Goal: Information Seeking & Learning: Learn about a topic

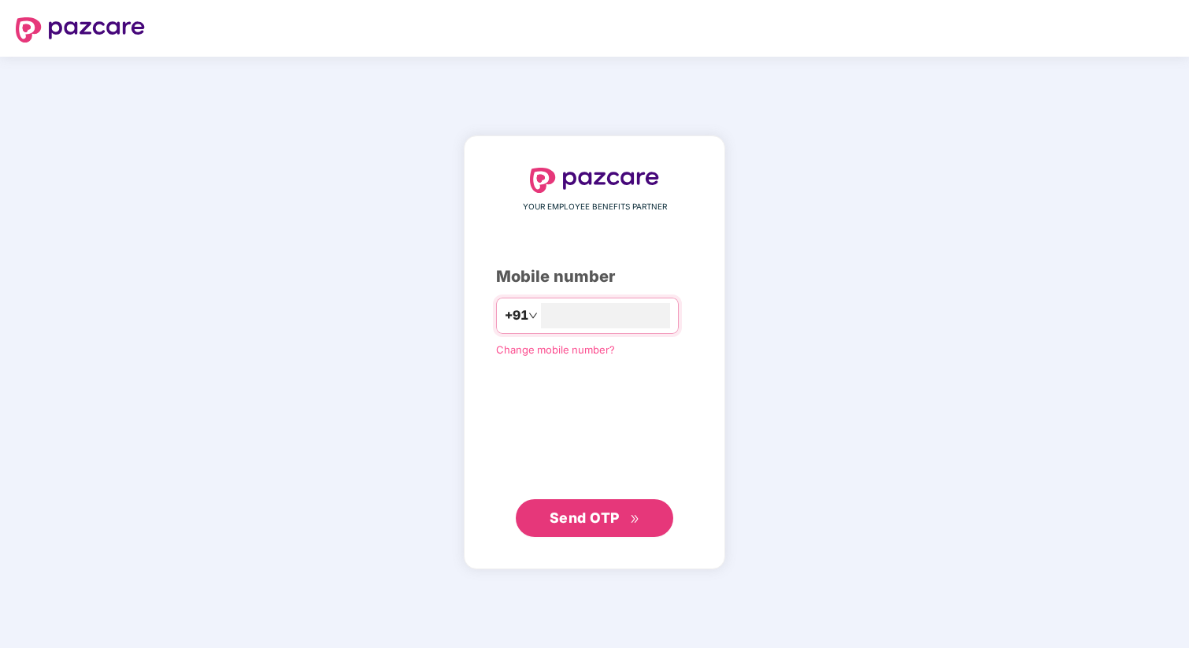
type input "**********"
click at [585, 517] on span "Send OTP" at bounding box center [585, 517] width 70 height 17
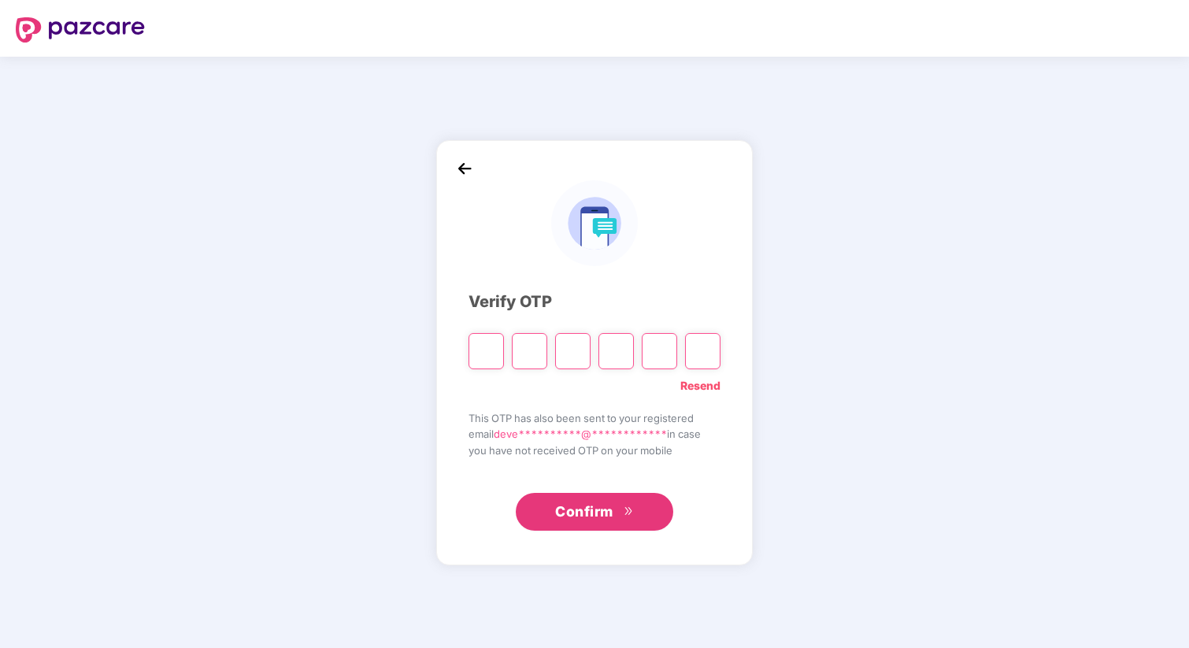
type input "*"
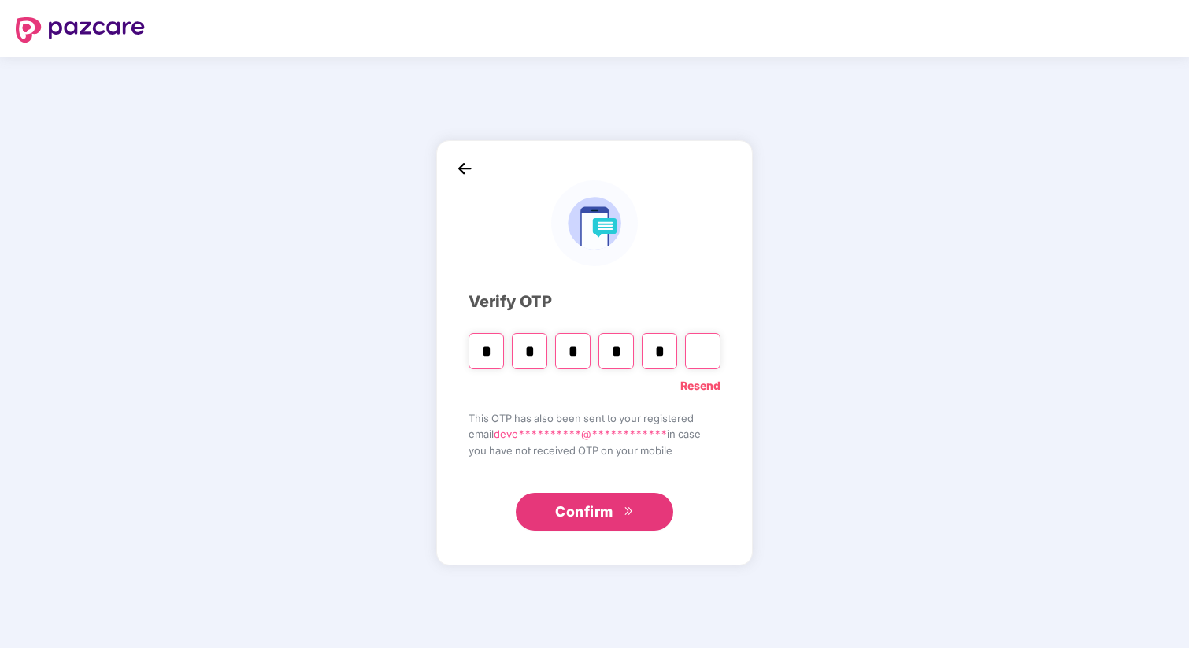
type input "*"
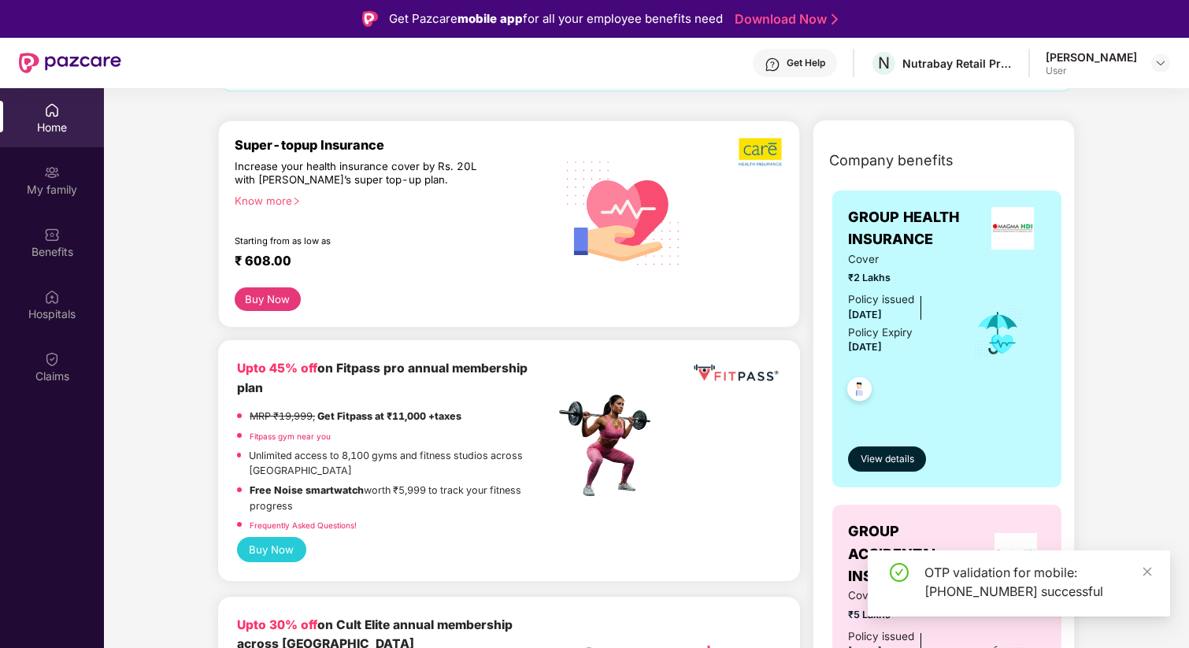
scroll to position [169, 0]
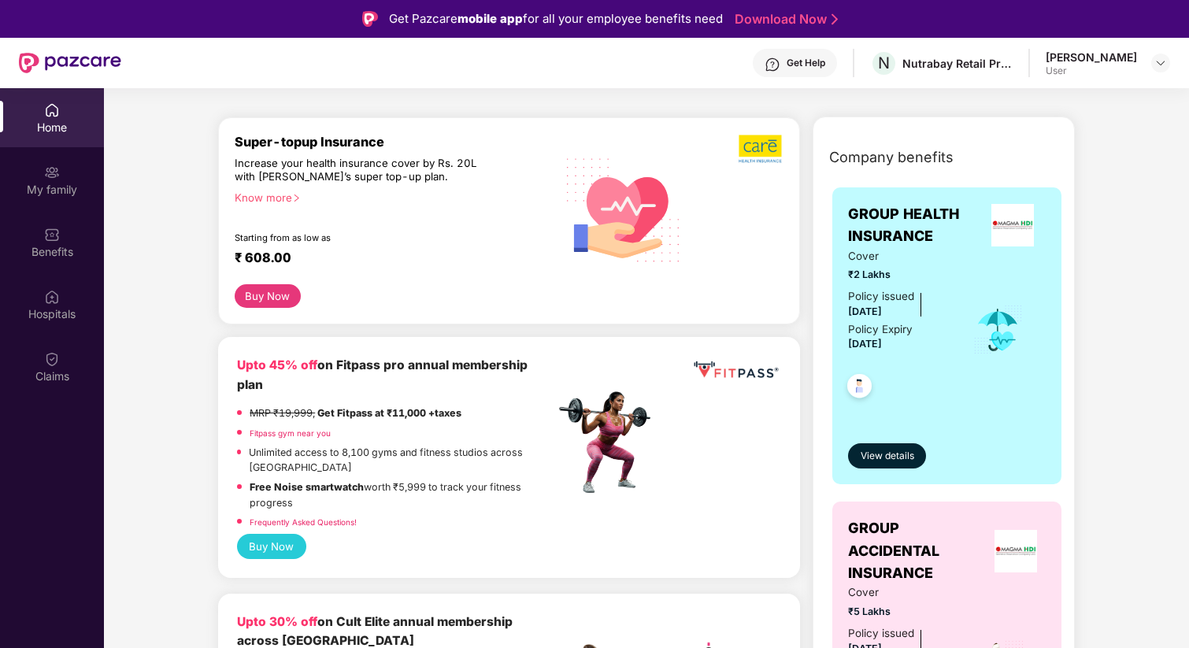
click at [457, 417] on strong "Get Fitpass at ₹11,000 +taxes" at bounding box center [389, 413] width 144 height 12
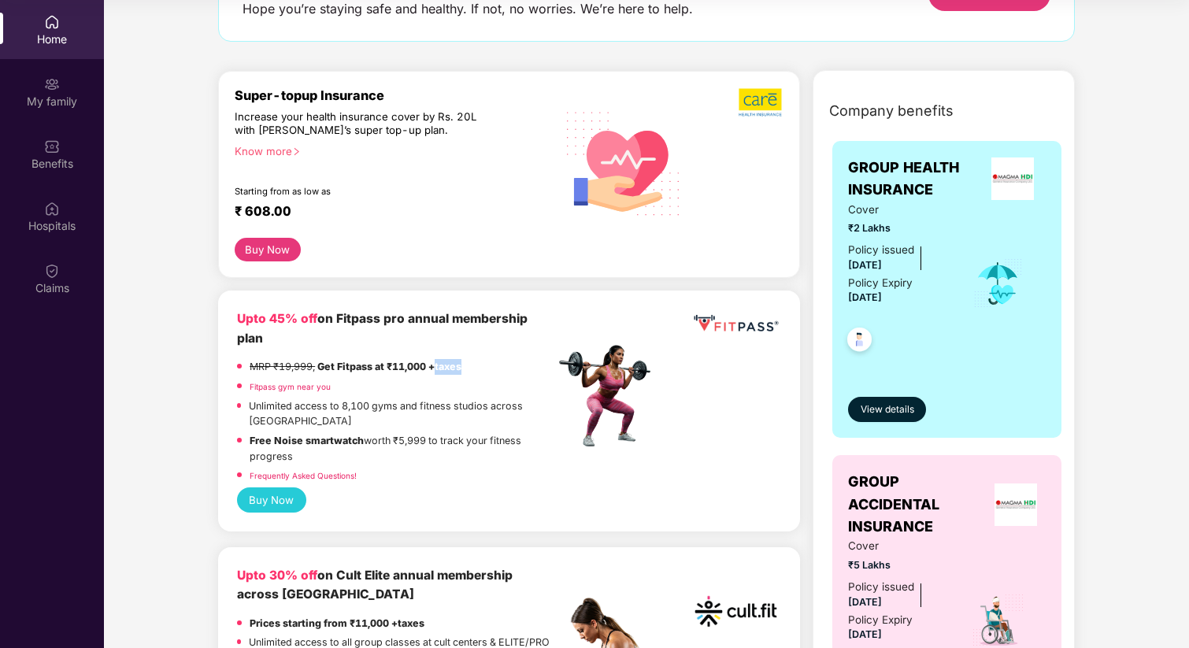
scroll to position [128, 0]
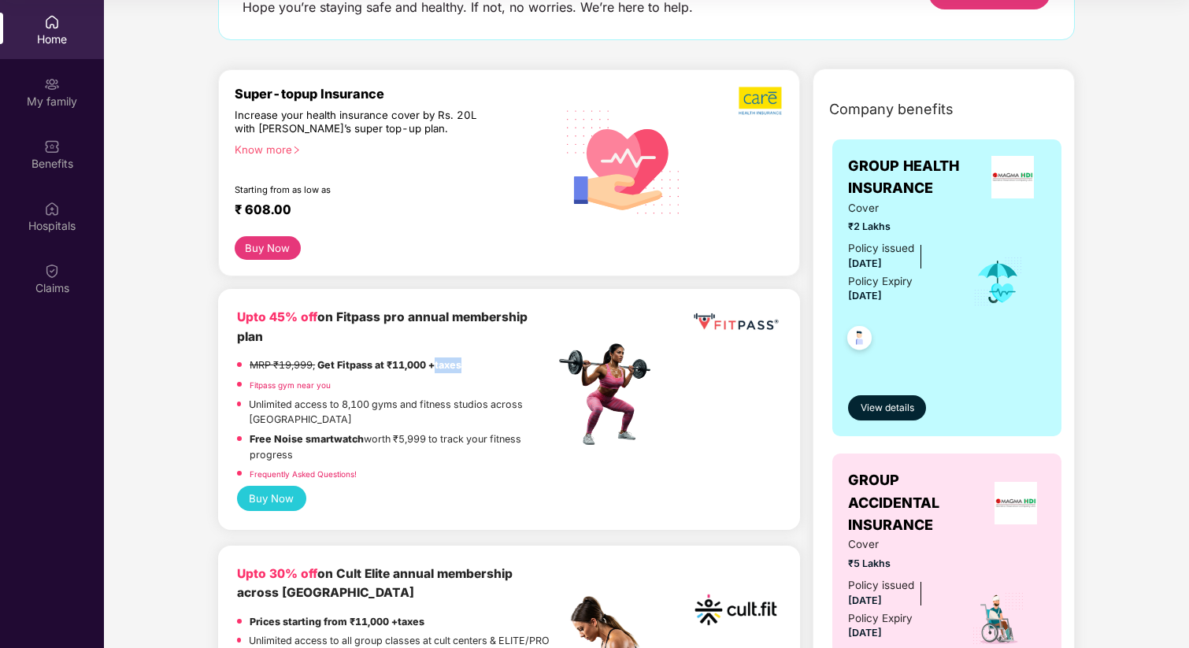
click at [258, 486] on button "Buy Now" at bounding box center [271, 498] width 69 height 25
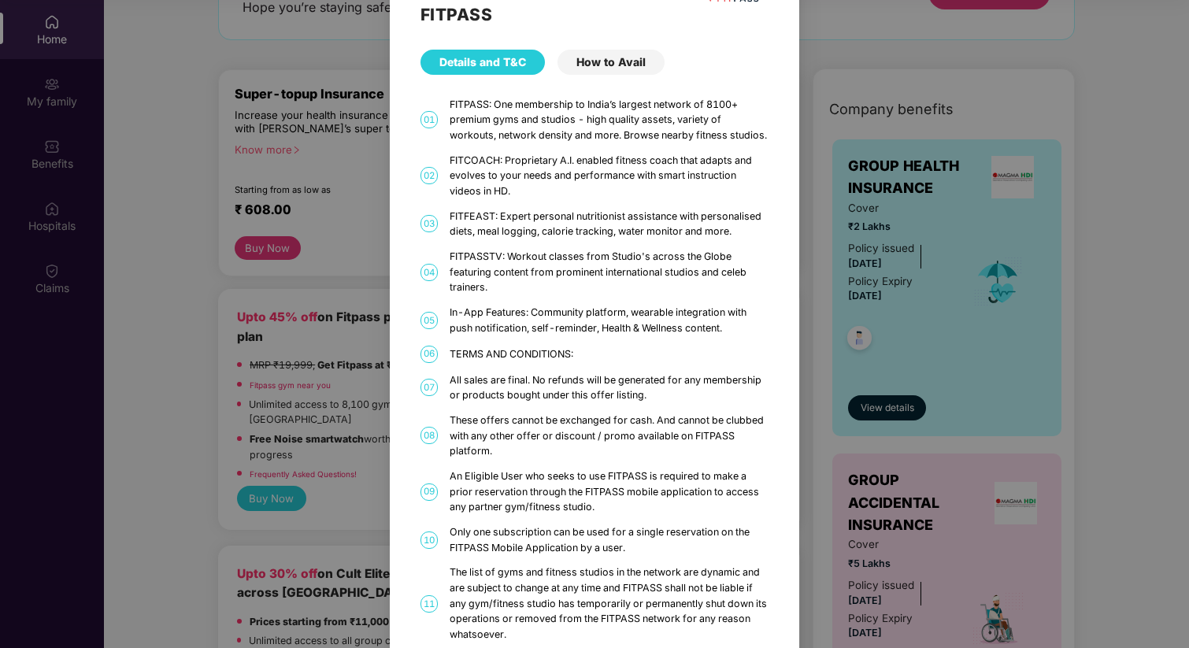
scroll to position [0, 0]
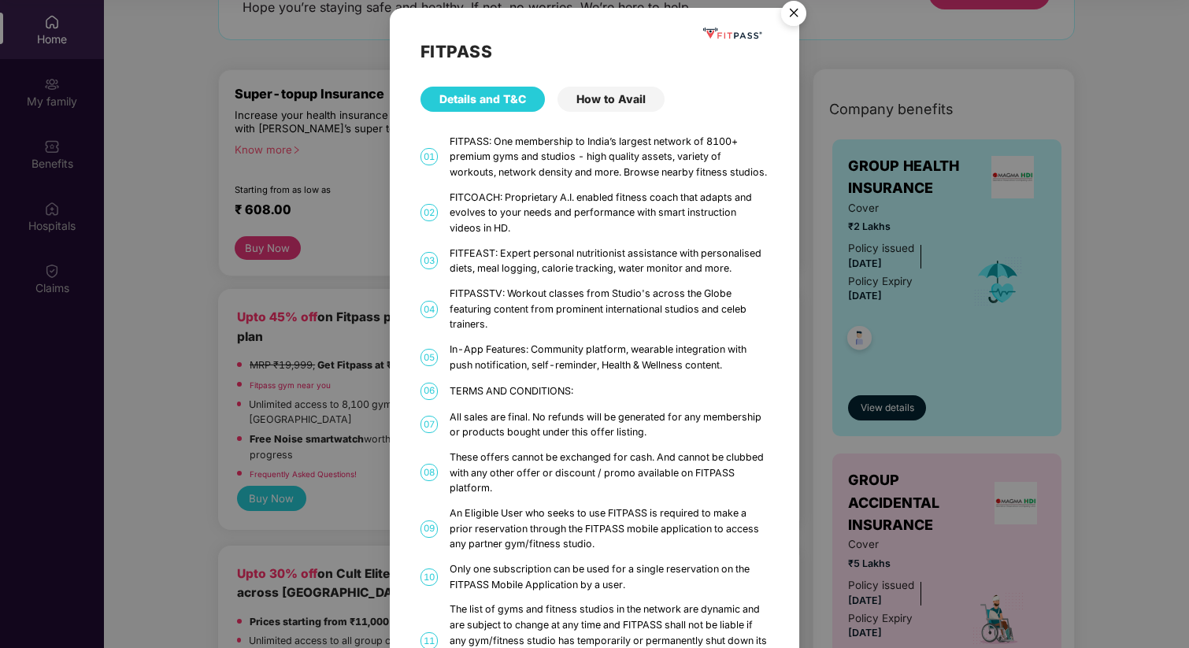
click at [510, 158] on div "FITPASS: One membership to India’s largest network of 8100+ premium gyms and st…" at bounding box center [610, 157] width 320 height 46
click at [541, 154] on div "FITPASS: One membership to India’s largest network of 8100+ premium gyms and st…" at bounding box center [610, 157] width 320 height 46
click at [548, 174] on div "FITPASS: One membership to India’s largest network of 8100+ premium gyms and st…" at bounding box center [610, 157] width 320 height 46
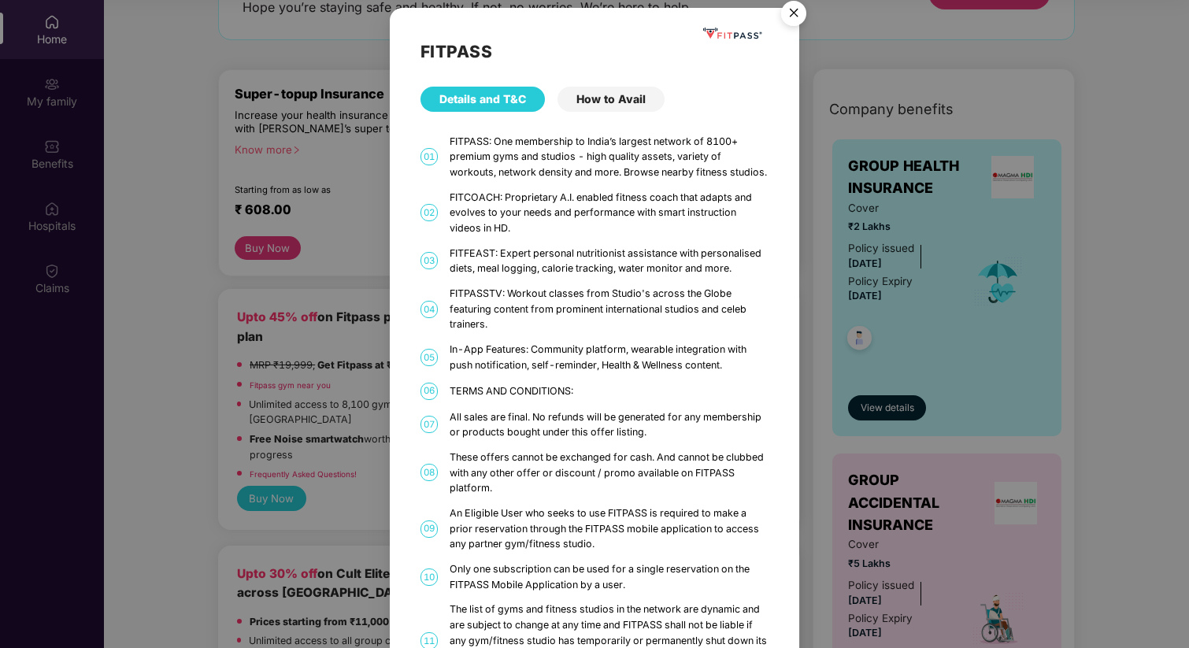
click at [507, 247] on div "FITFEAST: Expert personal nutritionist assistance with personalised diets, meal…" at bounding box center [610, 261] width 320 height 31
click at [792, 18] on img "Close" at bounding box center [794, 16] width 44 height 44
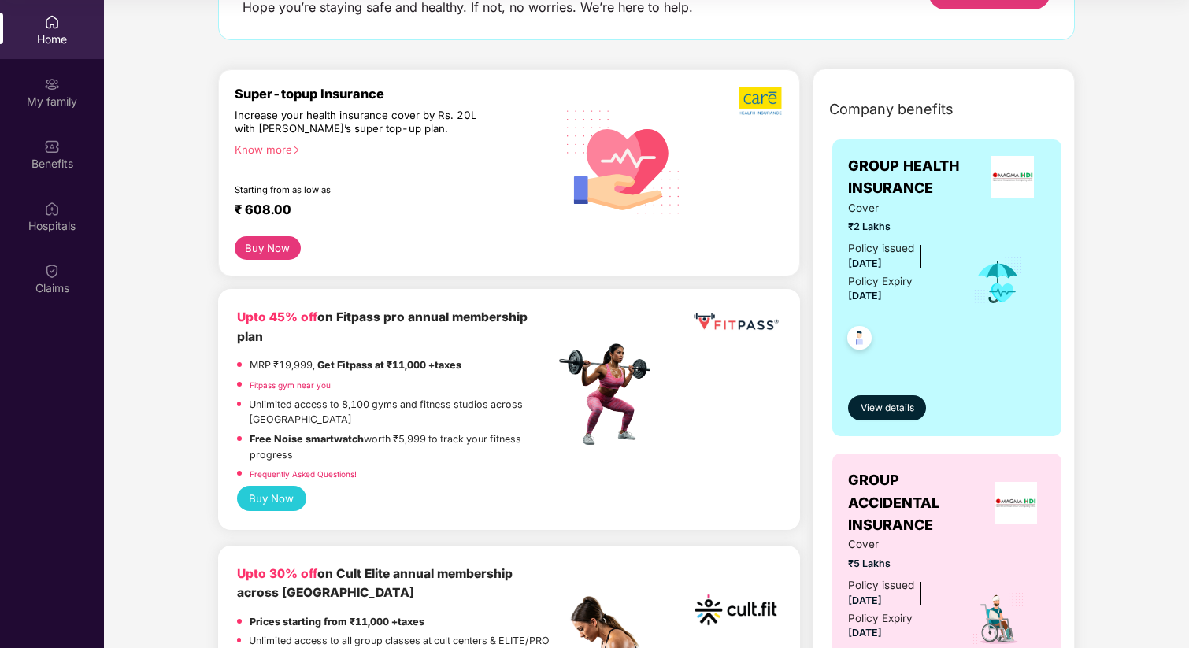
click at [285, 433] on strong "Free Noise smartwatch" at bounding box center [307, 439] width 114 height 12
click at [389, 432] on p "Free Noise smartwatch worth ₹5,999 to track your fitness progress" at bounding box center [402, 447] width 305 height 31
click at [415, 432] on p "Free Noise smartwatch worth ₹5,999 to track your fitness progress" at bounding box center [402, 447] width 305 height 31
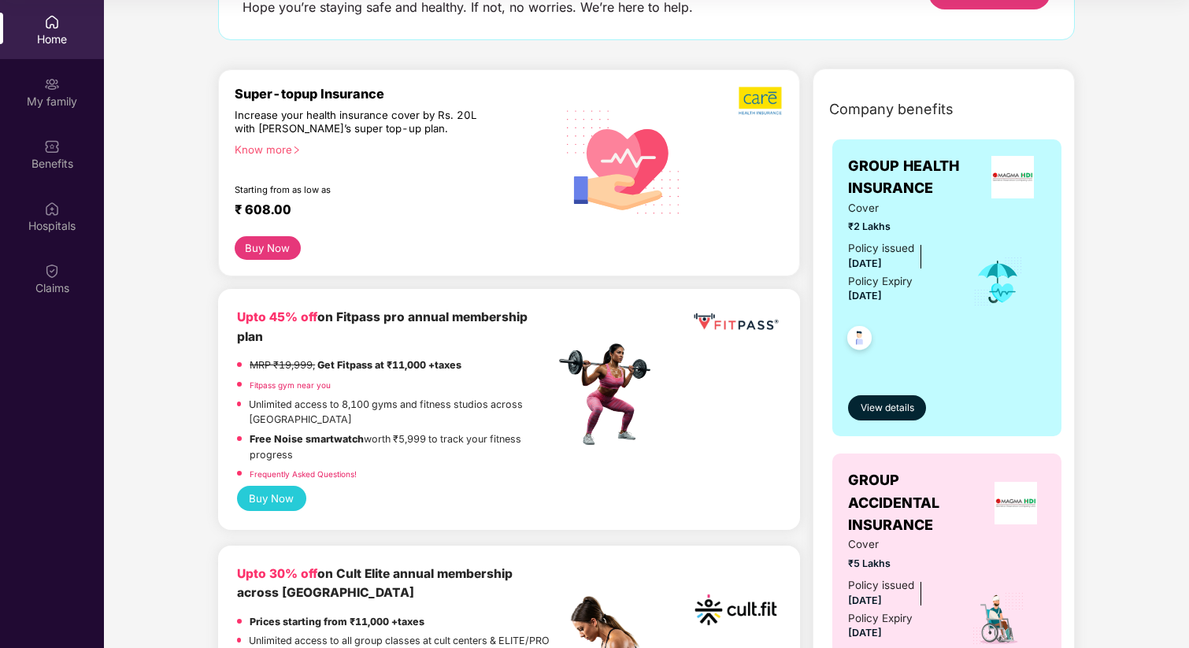
click at [415, 432] on p "Free Noise smartwatch worth ₹5,999 to track your fitness progress" at bounding box center [402, 447] width 305 height 31
click at [282, 385] on link "Fitpass gym near you" at bounding box center [290, 384] width 81 height 9
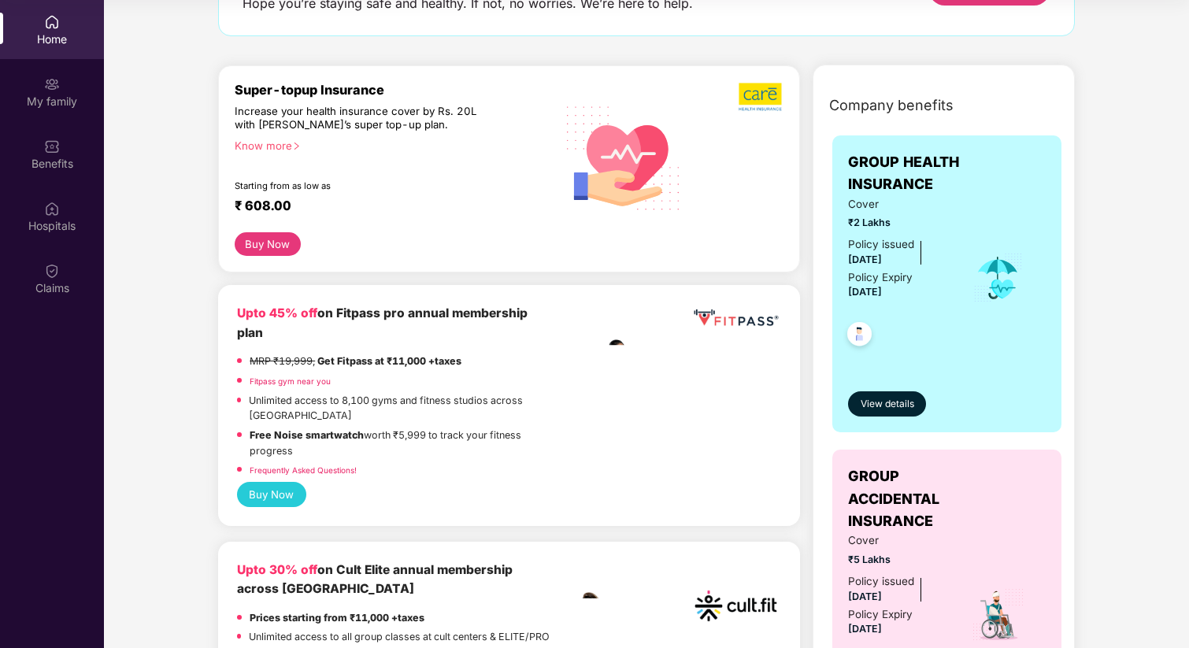
scroll to position [128, 0]
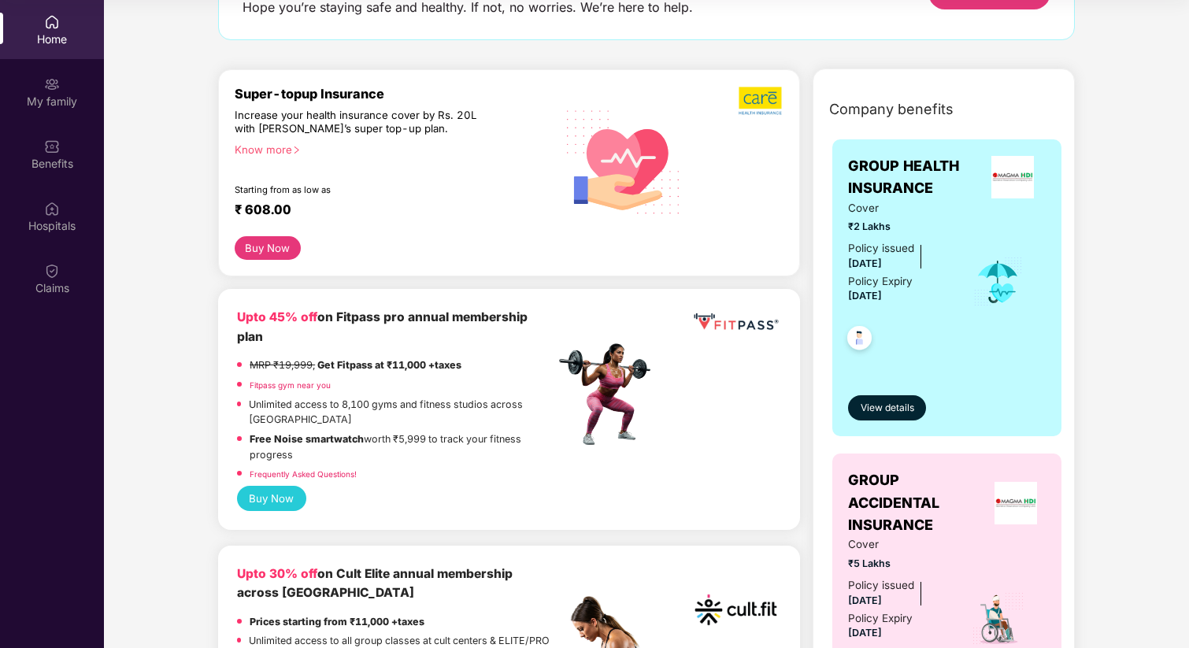
click at [329, 410] on p "Unlimited access to 8,100 gyms and fitness studios across [GEOGRAPHIC_DATA]" at bounding box center [402, 412] width 306 height 31
click at [54, 105] on div "My family" at bounding box center [52, 102] width 104 height 16
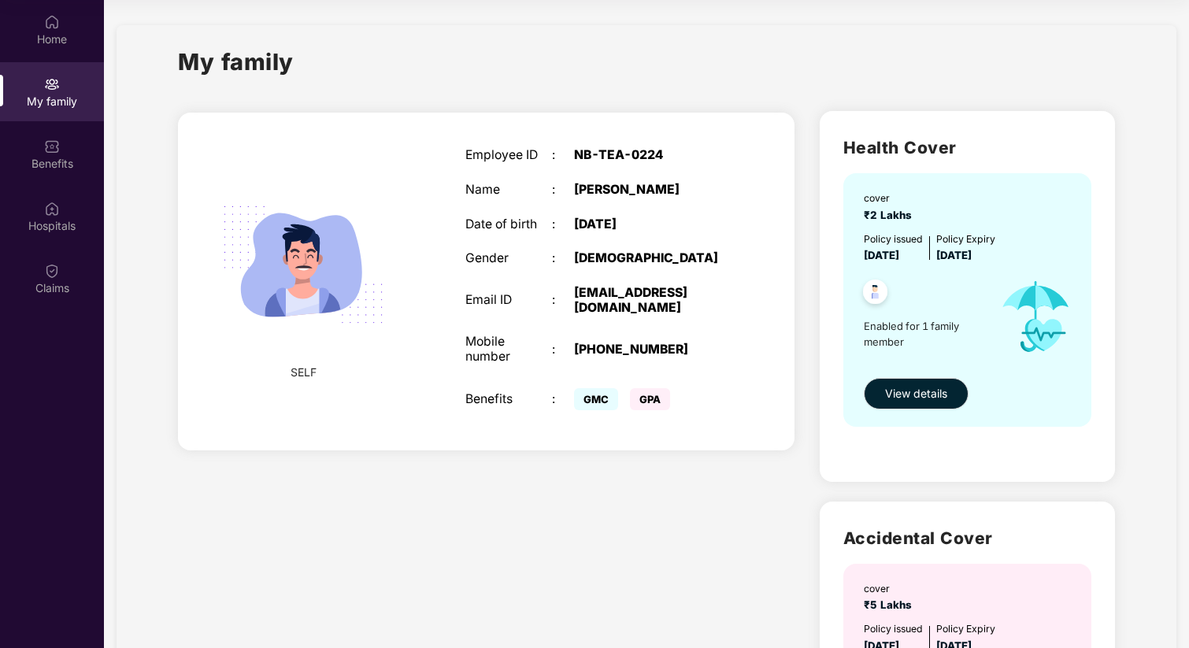
click at [640, 395] on span "GPA" at bounding box center [650, 399] width 40 height 22
click at [616, 397] on span "GMC" at bounding box center [596, 399] width 44 height 22
click at [600, 423] on div "Employee ID : NB-TEA-0224 Name : [PERSON_NAME] Date of birth : [DEMOGRAPHIC_DAT…" at bounding box center [596, 281] width 292 height 306
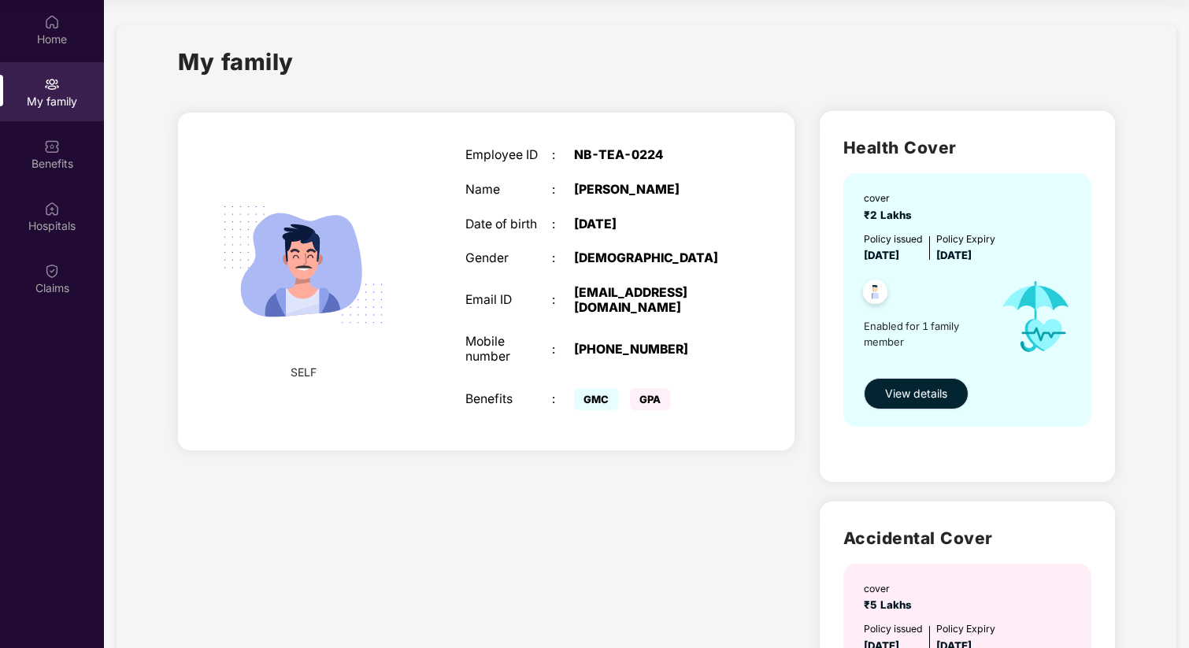
click at [899, 393] on span "View details" at bounding box center [916, 393] width 62 height 17
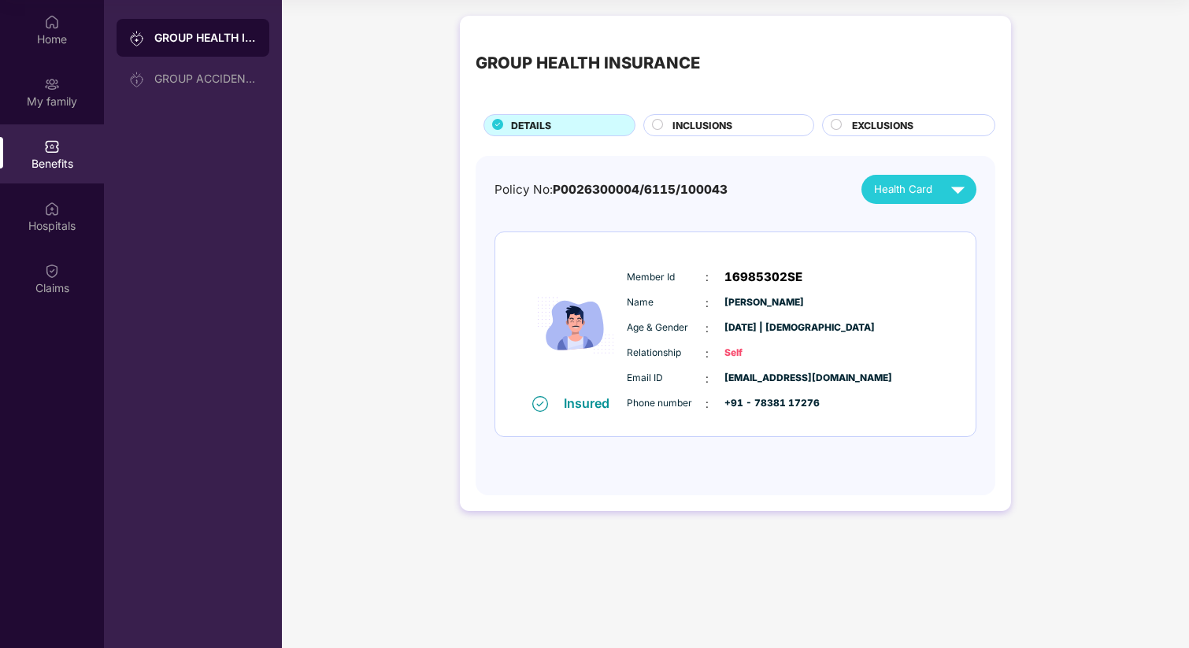
click at [660, 125] on circle at bounding box center [657, 125] width 10 height 10
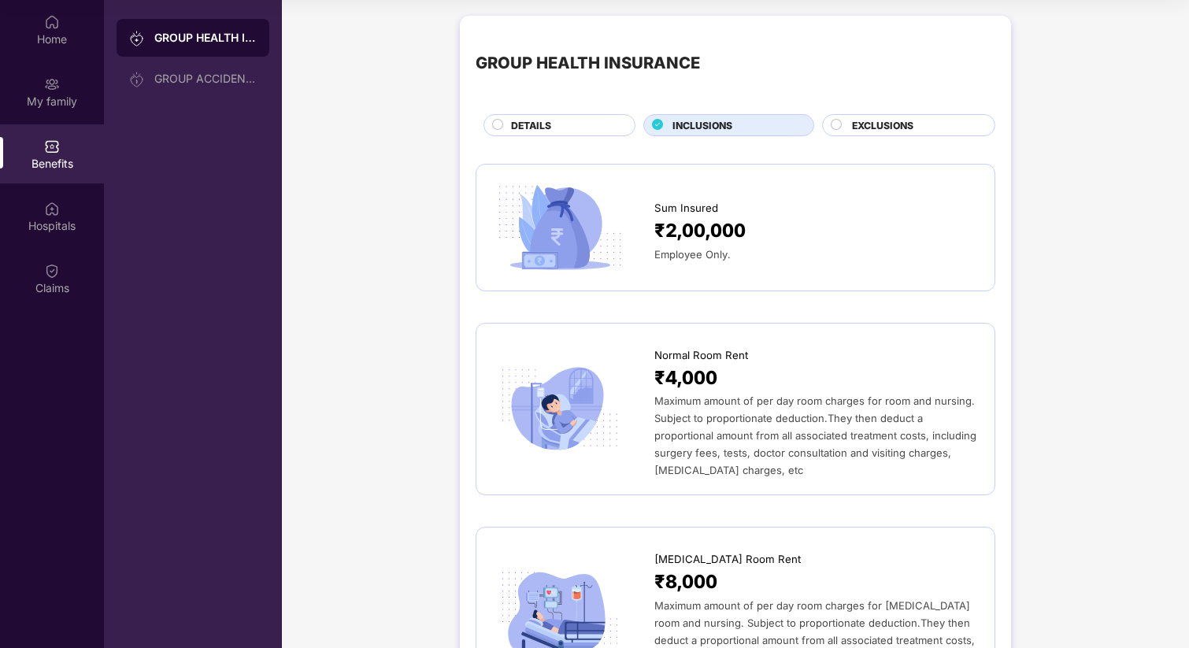
click at [830, 117] on div "EXCLUSIONS" at bounding box center [908, 125] width 173 height 22
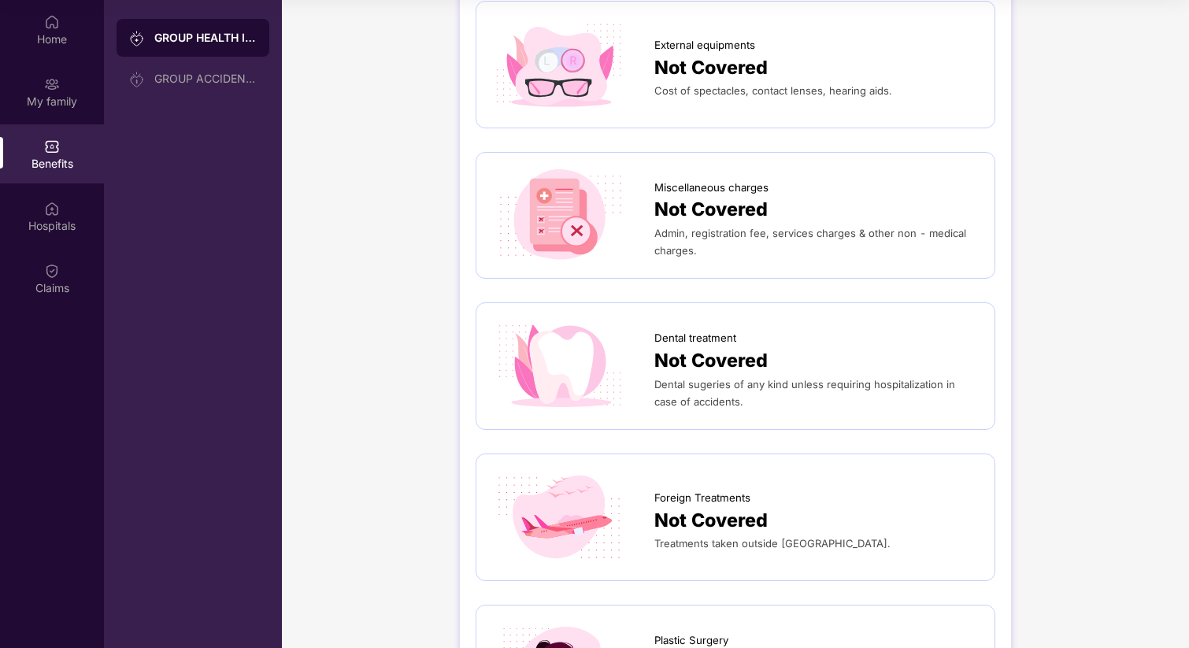
scroll to position [50, 0]
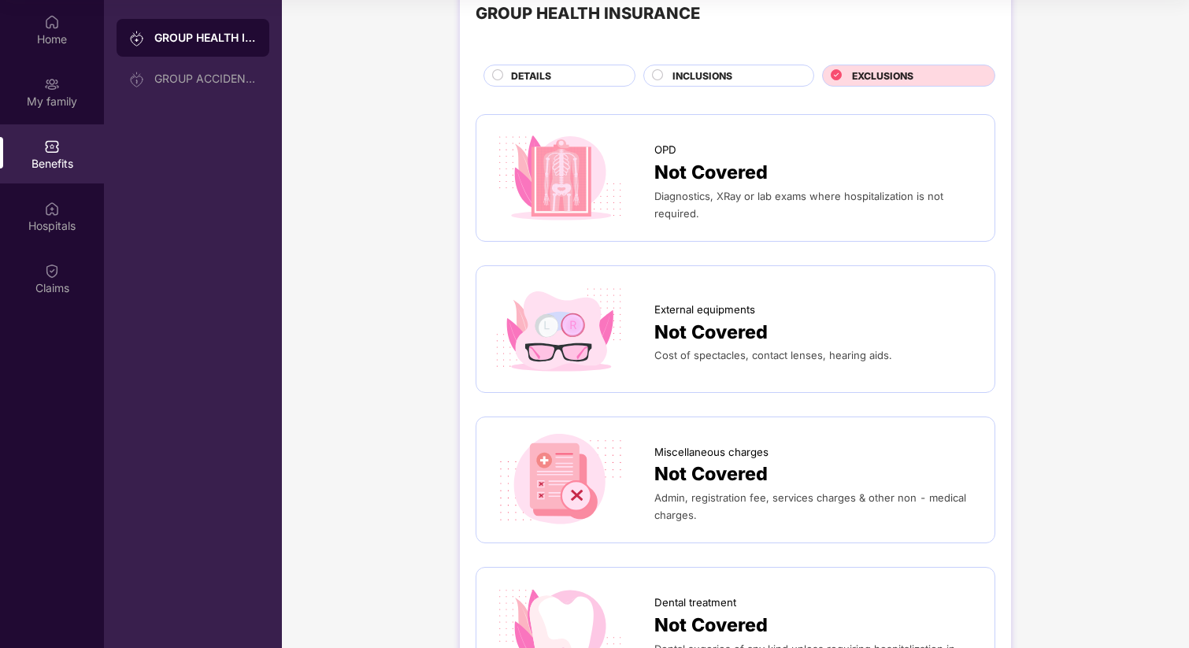
click at [665, 78] on div "INCLUSIONS" at bounding box center [735, 77] width 141 height 17
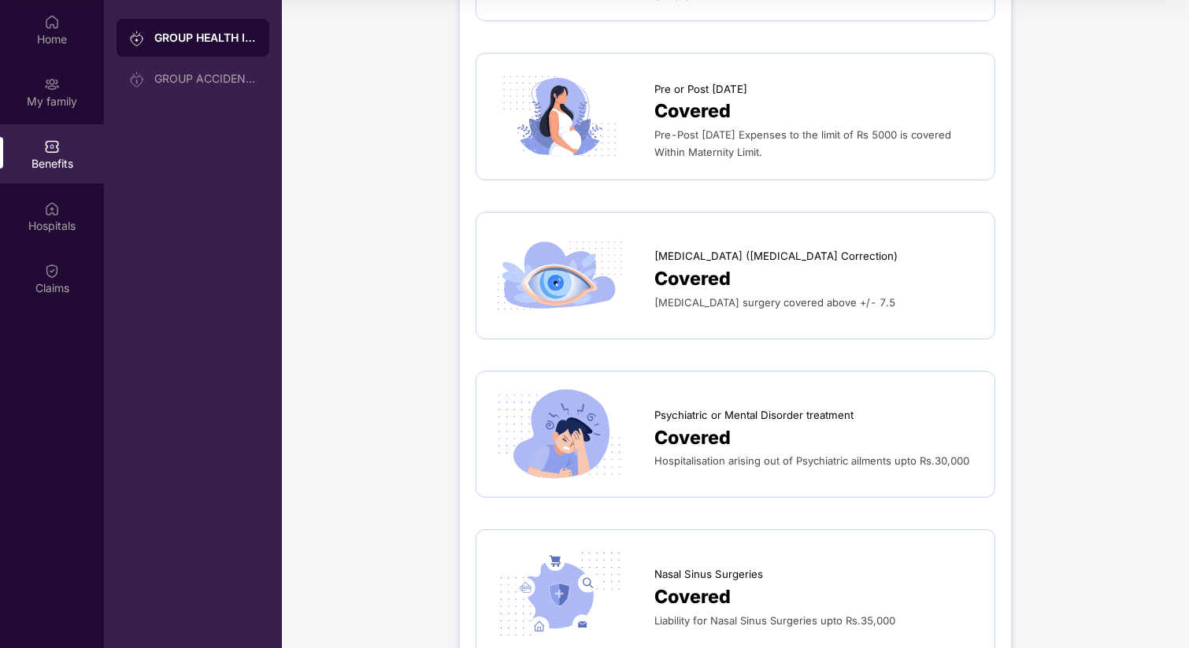
scroll to position [1910, 0]
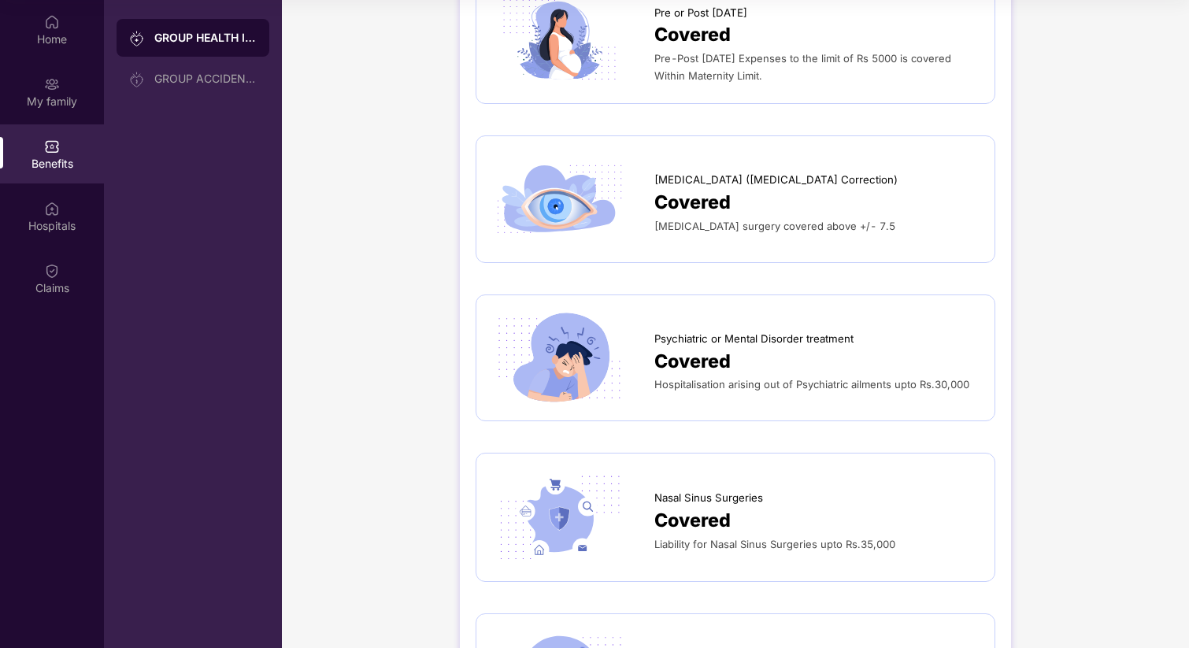
click at [730, 220] on span "[MEDICAL_DATA] surgery covered above +/- 7.5" at bounding box center [775, 226] width 241 height 13
click at [779, 220] on span "[MEDICAL_DATA] surgery covered above +/- 7.5" at bounding box center [775, 226] width 241 height 13
click at [725, 205] on span "Covered" at bounding box center [693, 202] width 76 height 29
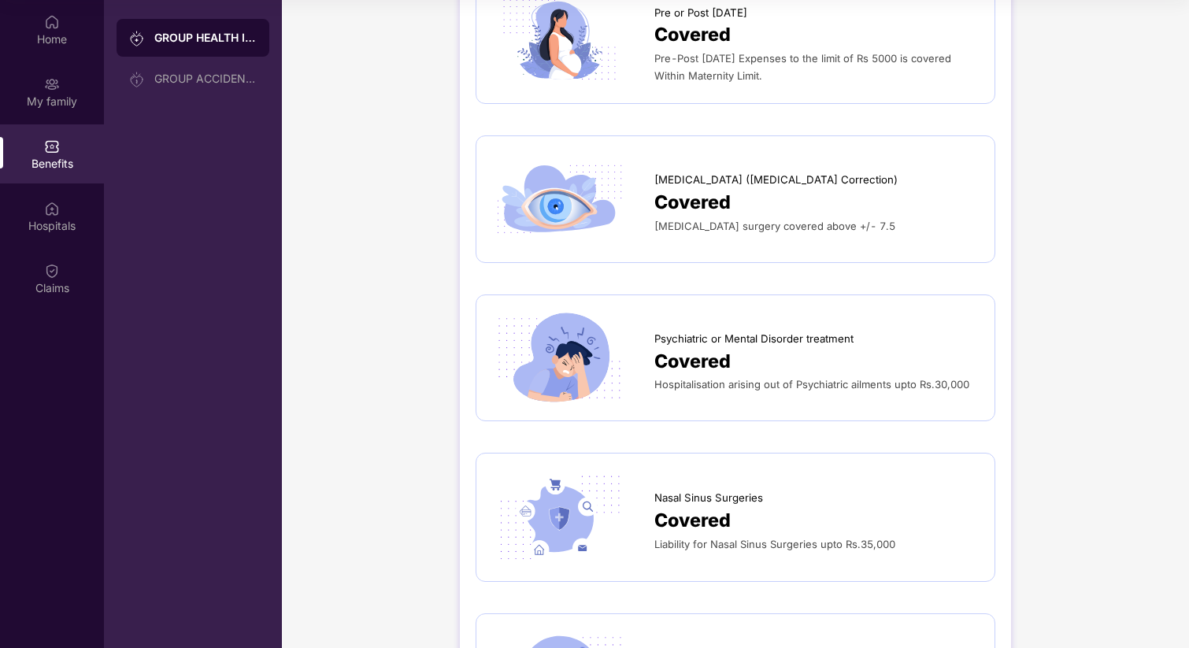
click at [725, 205] on span "Covered" at bounding box center [693, 202] width 76 height 29
click at [758, 220] on span "[MEDICAL_DATA] surgery covered above +/- 7.5" at bounding box center [775, 226] width 241 height 13
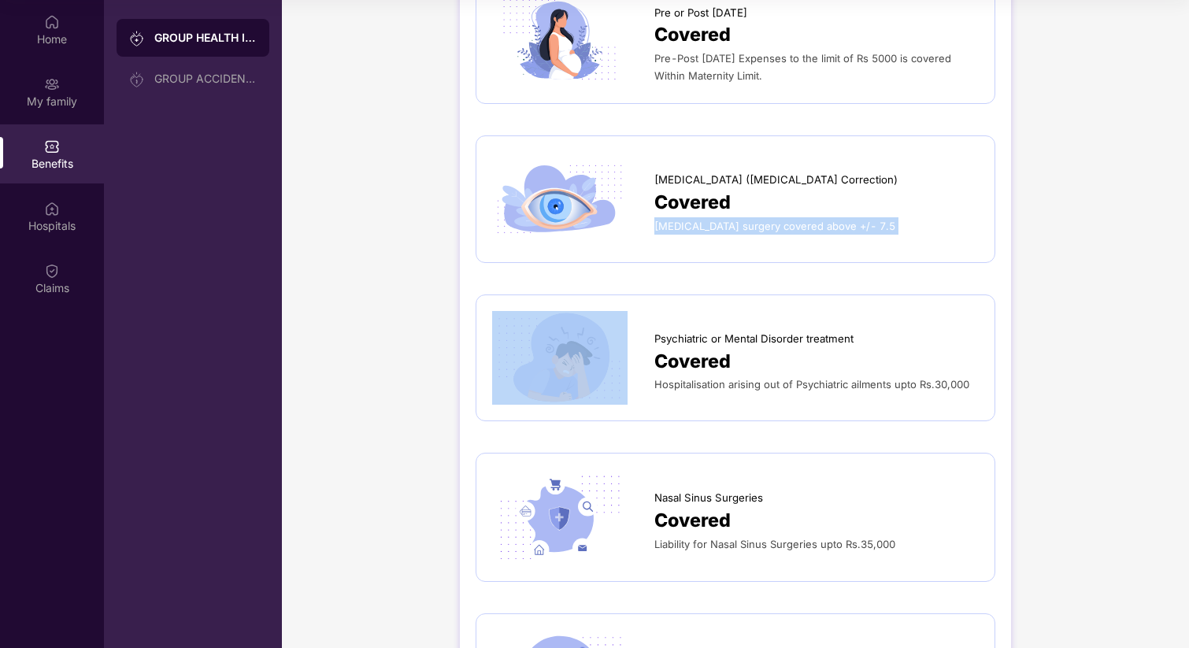
click at [706, 220] on span "[MEDICAL_DATA] surgery covered above +/- 7.5" at bounding box center [775, 226] width 241 height 13
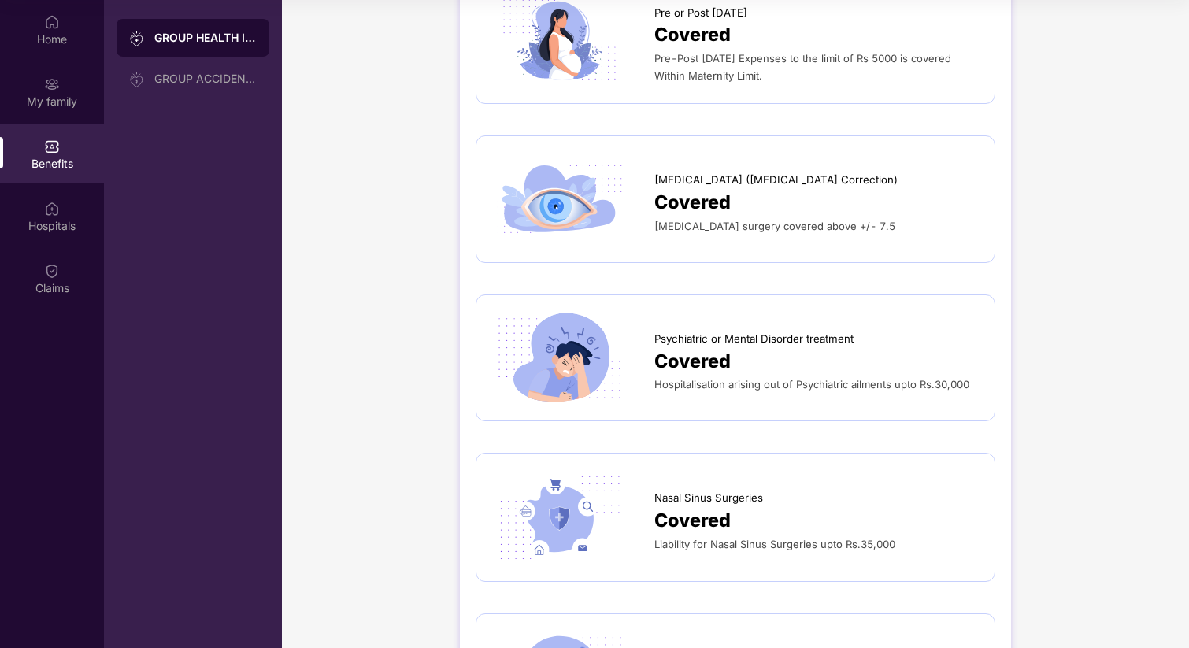
click at [706, 220] on span "[MEDICAL_DATA] surgery covered above +/- 7.5" at bounding box center [775, 226] width 241 height 13
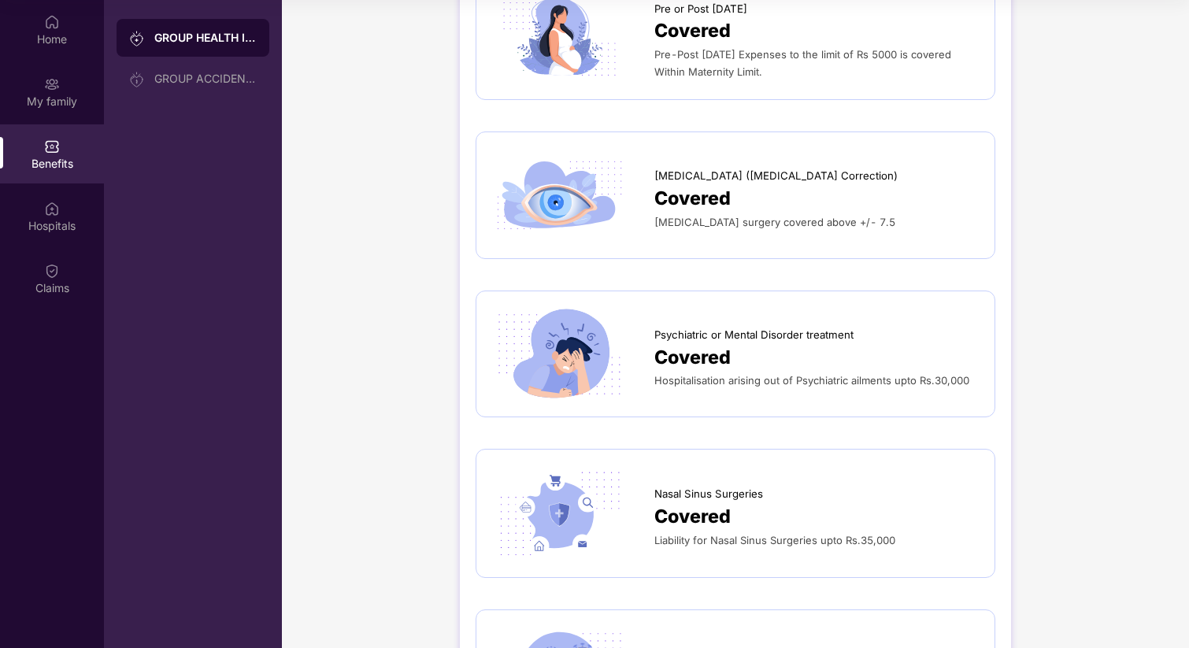
scroll to position [1912, 0]
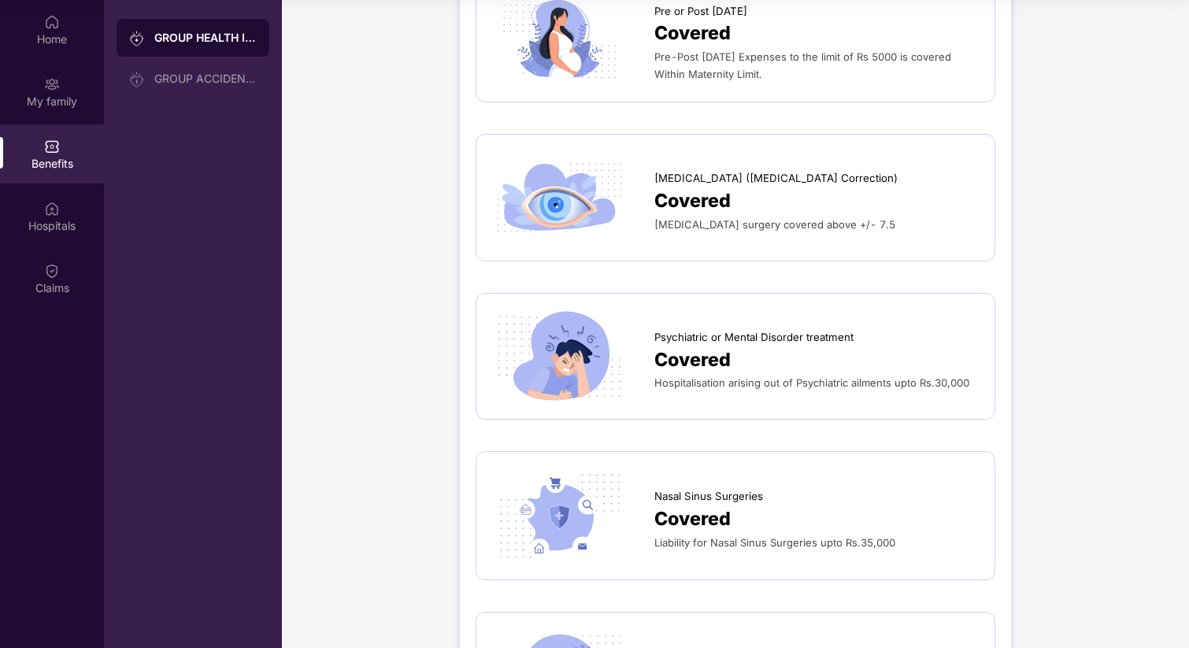
click at [671, 218] on span "[MEDICAL_DATA] surgery covered above +/- 7.5" at bounding box center [775, 224] width 241 height 13
click at [673, 218] on span "[MEDICAL_DATA] surgery covered above +/- 7.5" at bounding box center [775, 224] width 241 height 13
click at [684, 218] on span "[MEDICAL_DATA] surgery covered above +/- 7.5" at bounding box center [775, 224] width 241 height 13
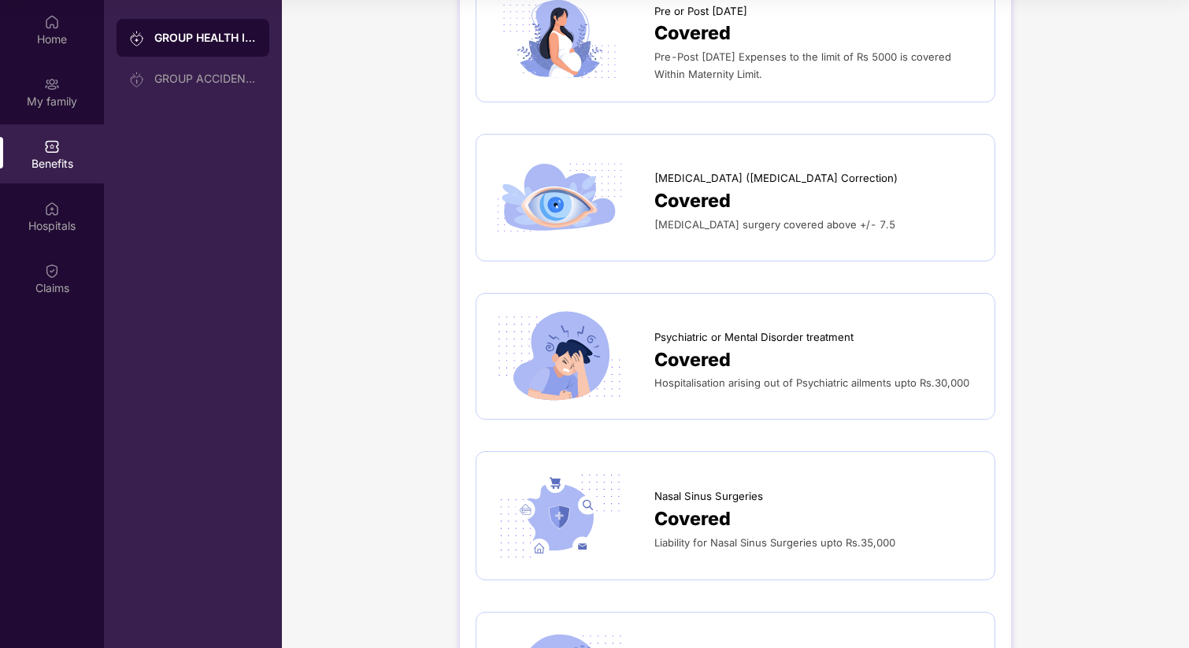
click at [786, 218] on span "[MEDICAL_DATA] surgery covered above +/- 7.5" at bounding box center [775, 224] width 241 height 13
click at [810, 218] on span "[MEDICAL_DATA] surgery covered above +/- 7.5" at bounding box center [775, 224] width 241 height 13
click at [803, 218] on span "[MEDICAL_DATA] surgery covered above +/- 7.5" at bounding box center [775, 224] width 241 height 13
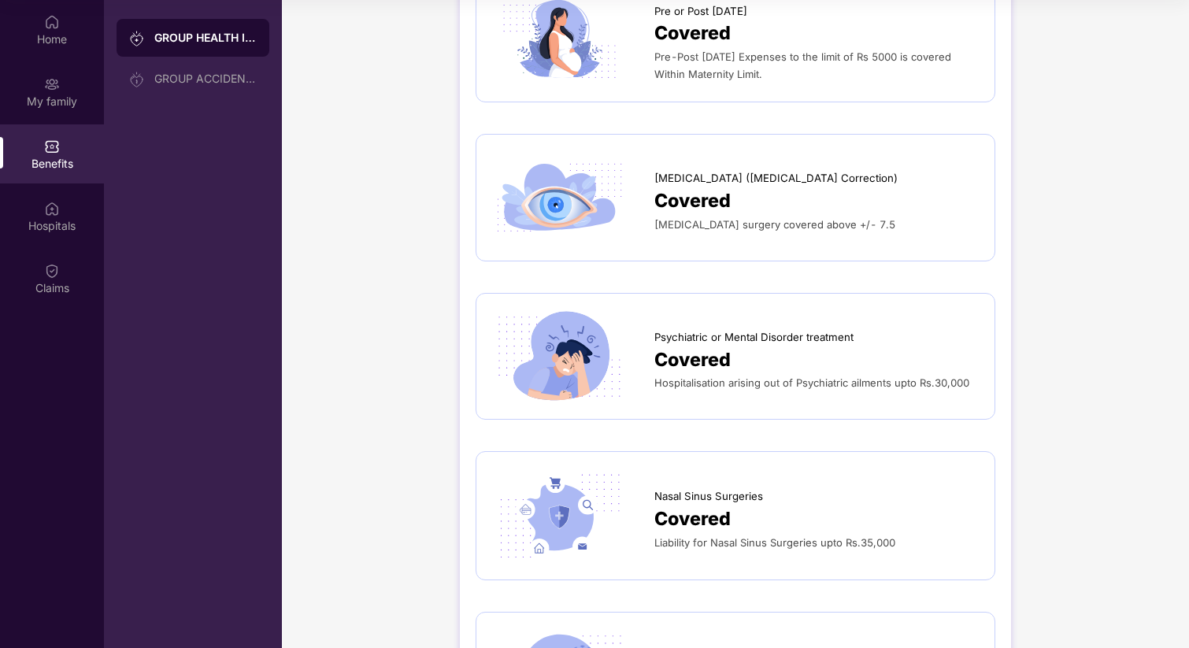
click at [811, 219] on span "[MEDICAL_DATA] surgery covered above +/- 7.5" at bounding box center [775, 224] width 241 height 13
click at [811, 218] on span "[MEDICAL_DATA] surgery covered above +/- 7.5" at bounding box center [775, 224] width 241 height 13
click at [803, 218] on span "[MEDICAL_DATA] surgery covered above +/- 7.5" at bounding box center [775, 224] width 241 height 13
click at [814, 218] on span "[MEDICAL_DATA] surgery covered above +/- 7.5" at bounding box center [775, 224] width 241 height 13
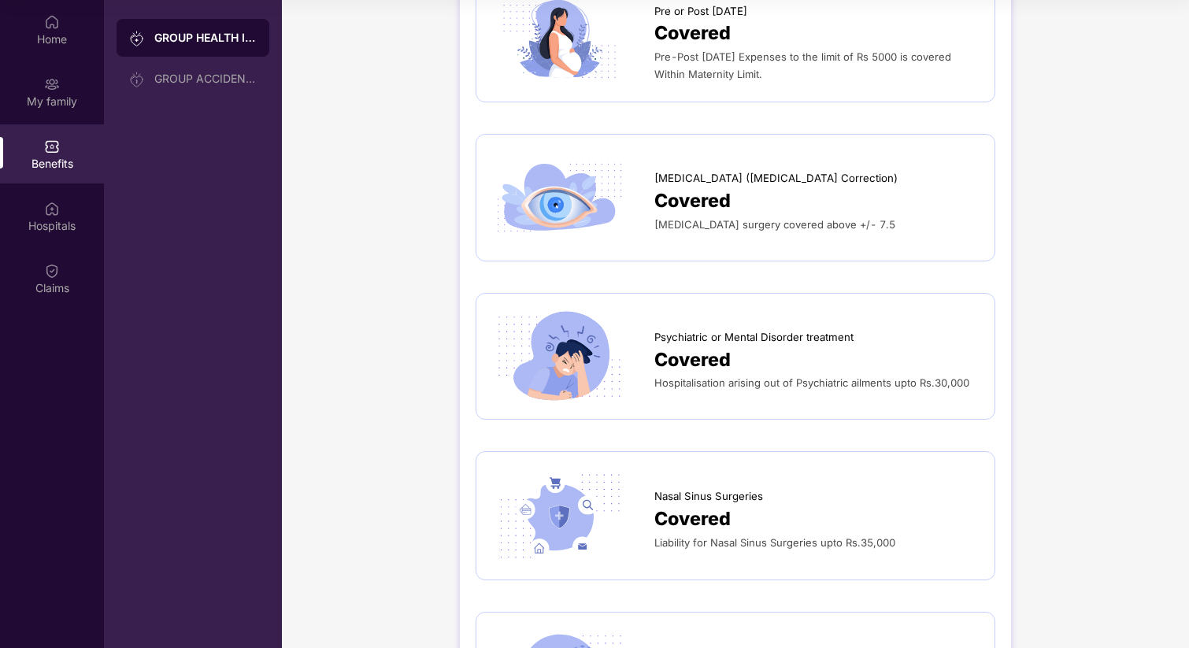
click at [784, 218] on span "[MEDICAL_DATA] surgery covered above +/- 7.5" at bounding box center [775, 224] width 241 height 13
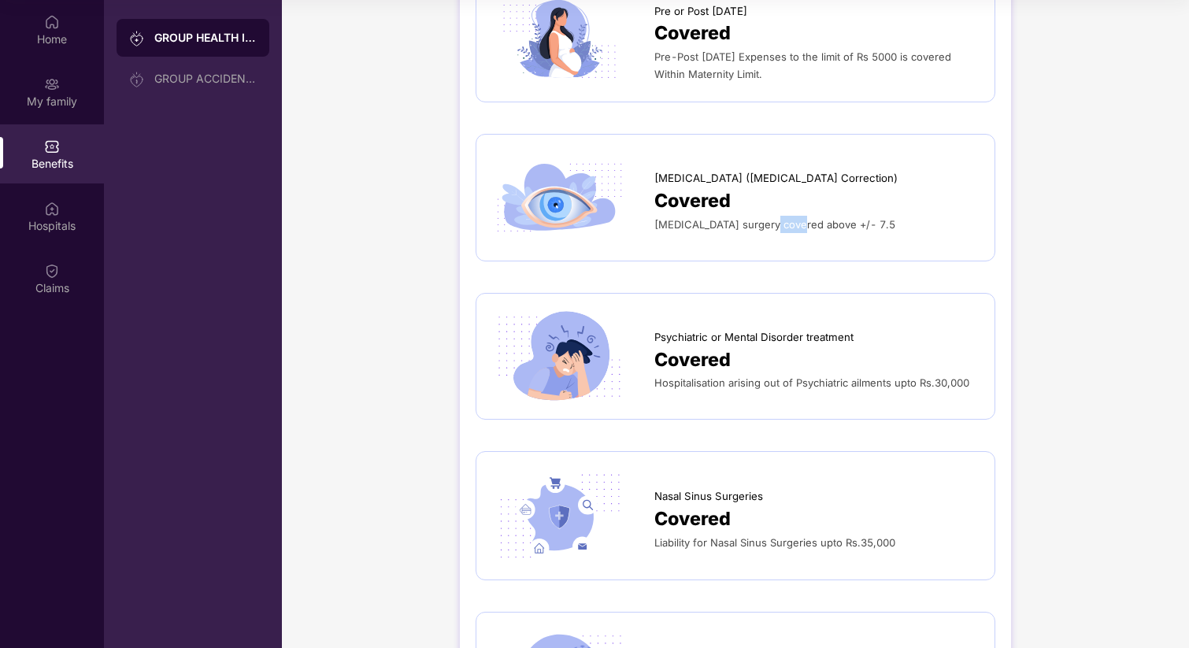
click at [811, 218] on span "[MEDICAL_DATA] surgery covered above +/- 7.5" at bounding box center [775, 224] width 241 height 13
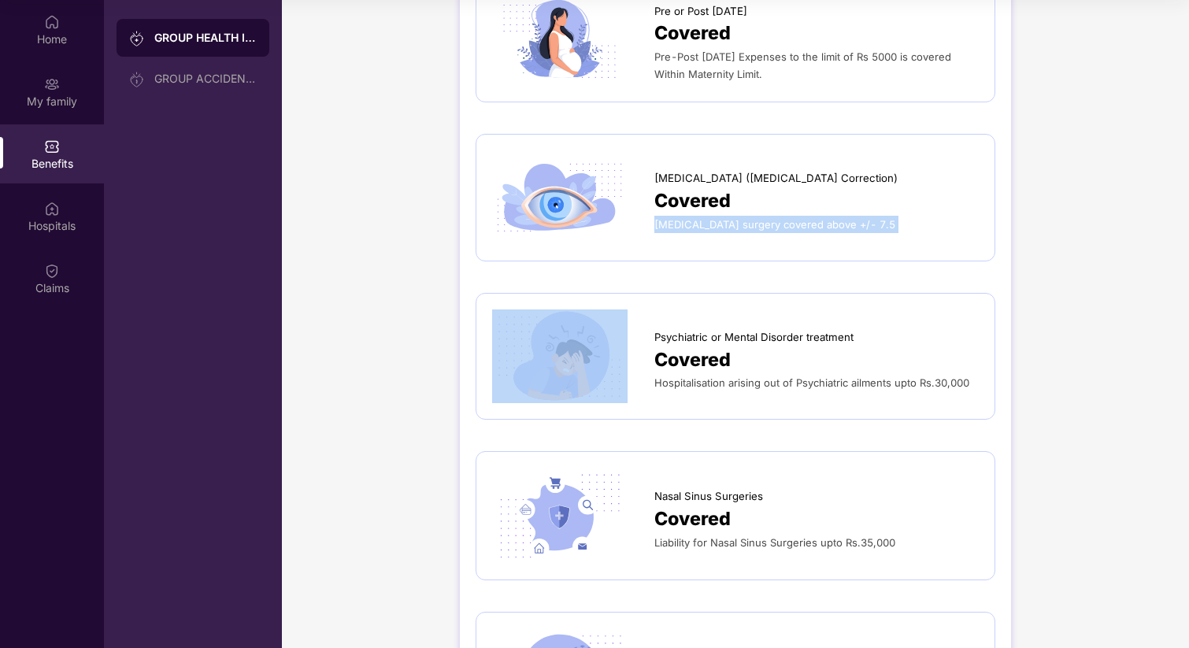
click at [776, 218] on span "[MEDICAL_DATA] surgery covered above +/- 7.5" at bounding box center [775, 224] width 241 height 13
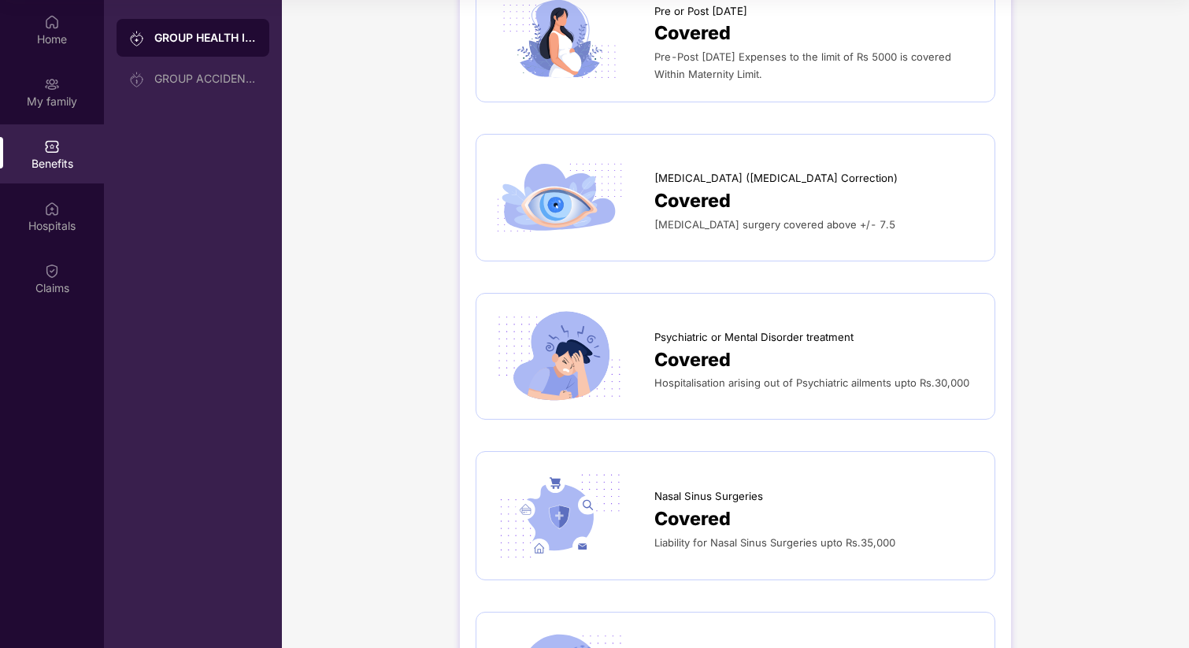
click at [776, 218] on span "[MEDICAL_DATA] surgery covered above +/- 7.5" at bounding box center [775, 224] width 241 height 13
click at [793, 218] on span "[MEDICAL_DATA] surgery covered above +/- 7.5" at bounding box center [775, 224] width 241 height 13
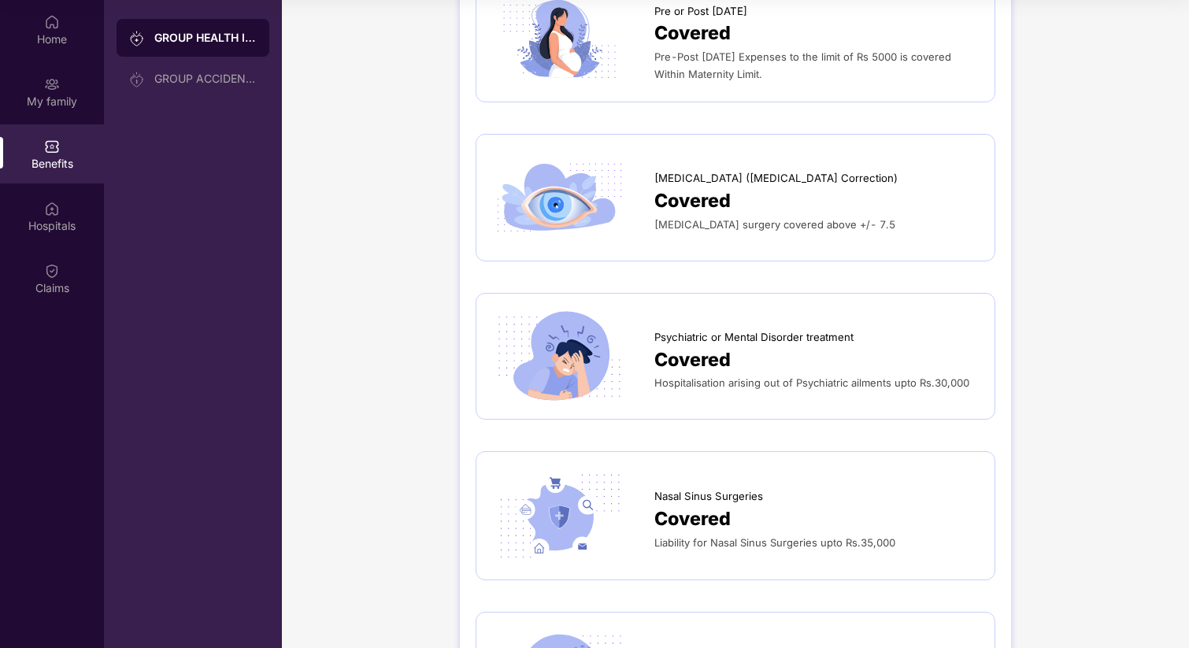
click at [793, 218] on span "[MEDICAL_DATA] surgery covered above +/- 7.5" at bounding box center [775, 224] width 241 height 13
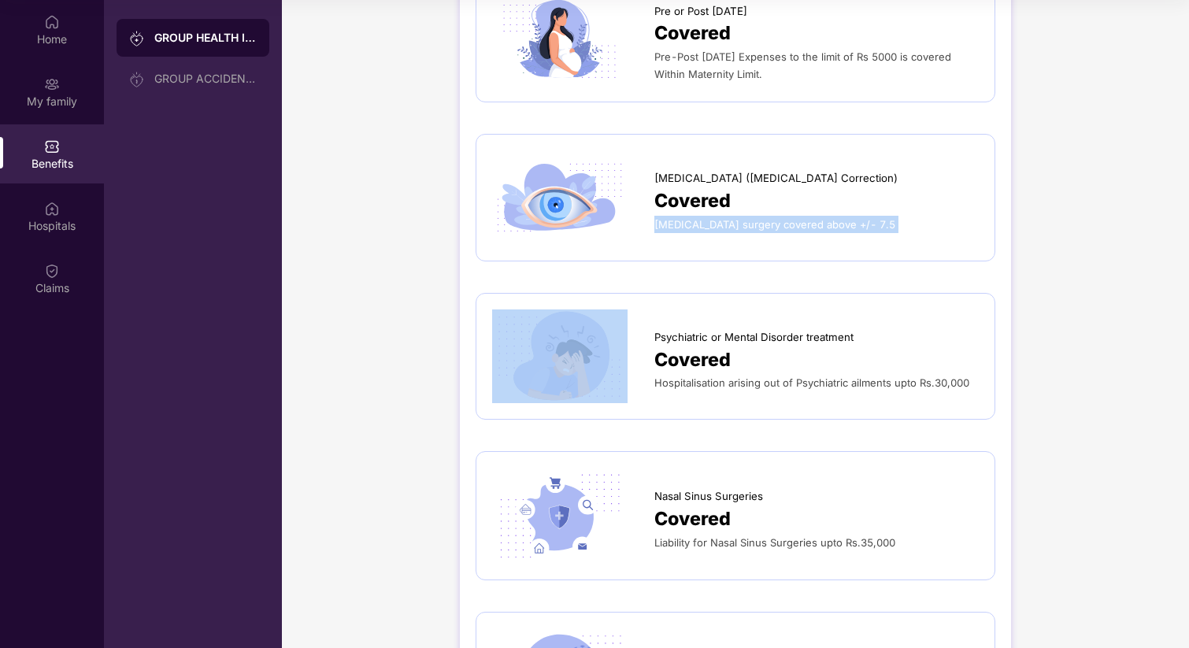
click at [762, 220] on span "[MEDICAL_DATA] surgery covered above +/- 7.5" at bounding box center [775, 224] width 241 height 13
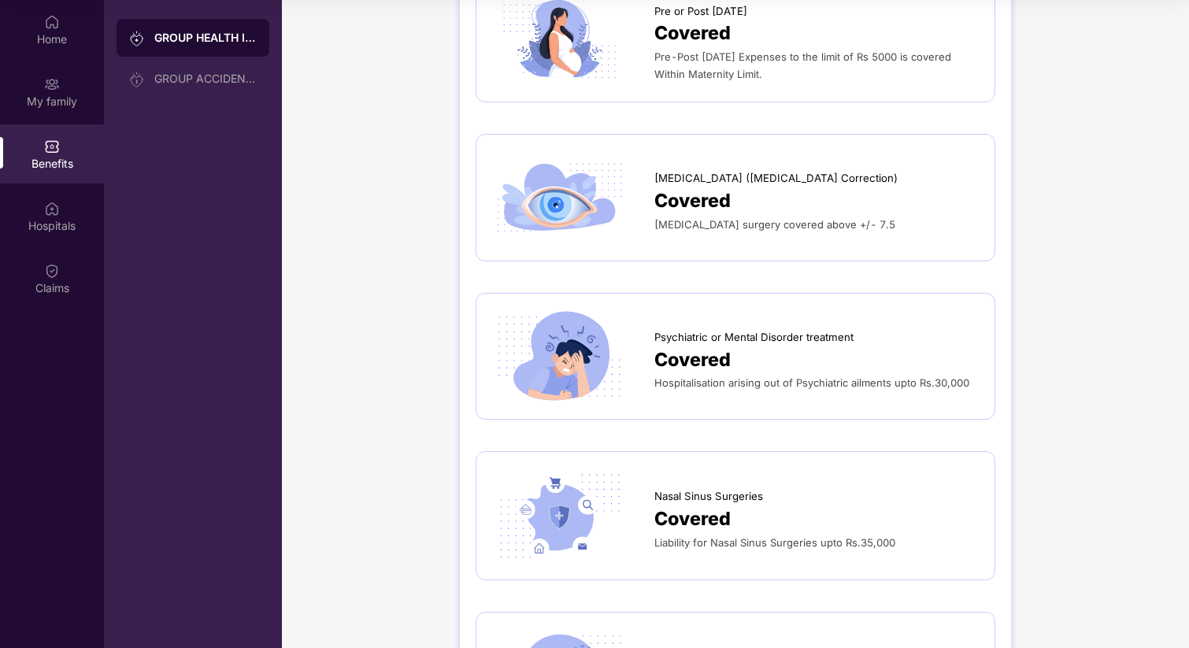
click at [762, 220] on span "[MEDICAL_DATA] surgery covered above +/- 7.5" at bounding box center [775, 224] width 241 height 13
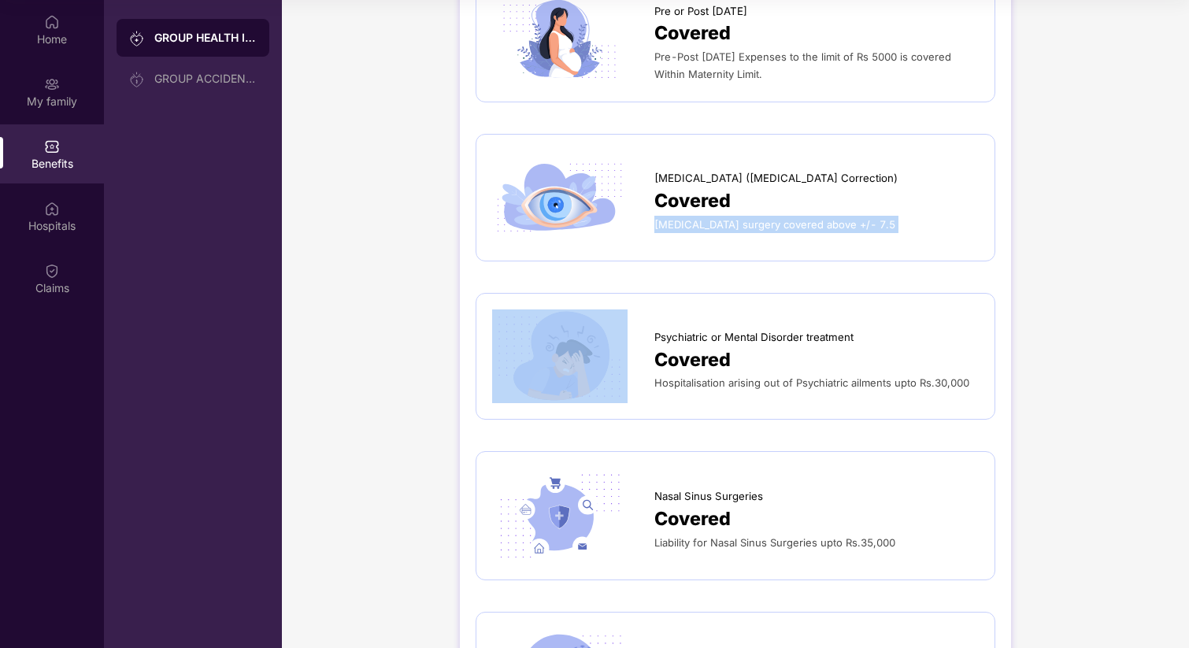
click at [762, 220] on span "[MEDICAL_DATA] surgery covered above +/- 7.5" at bounding box center [775, 224] width 241 height 13
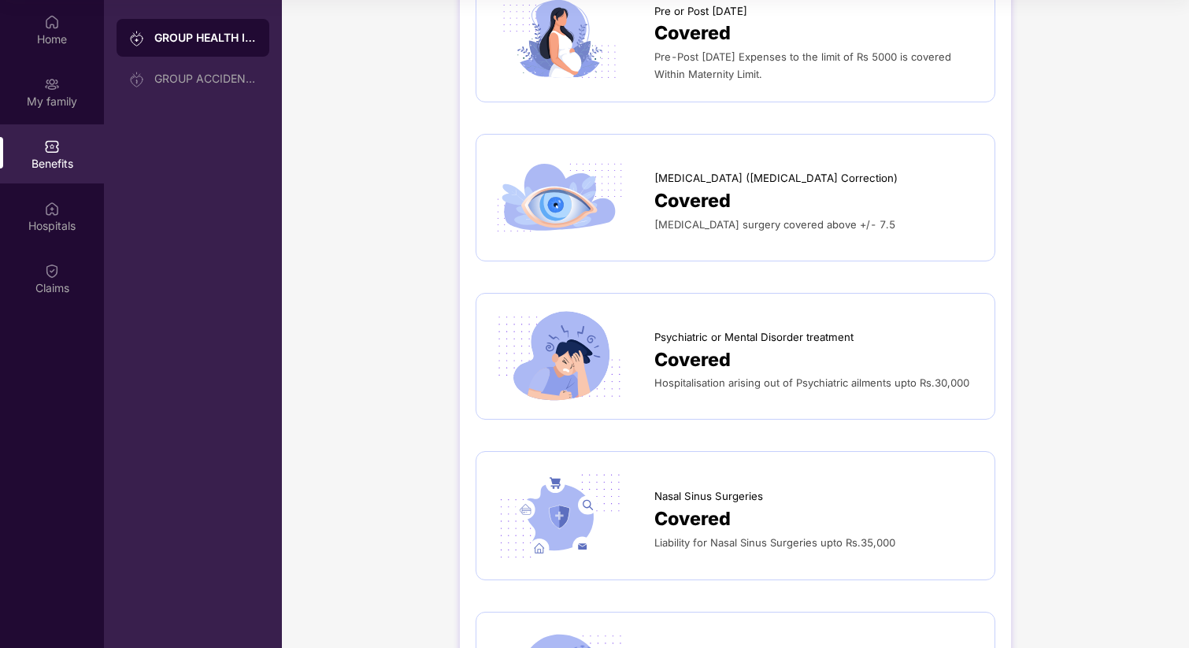
click at [762, 220] on span "[MEDICAL_DATA] surgery covered above +/- 7.5" at bounding box center [775, 224] width 241 height 13
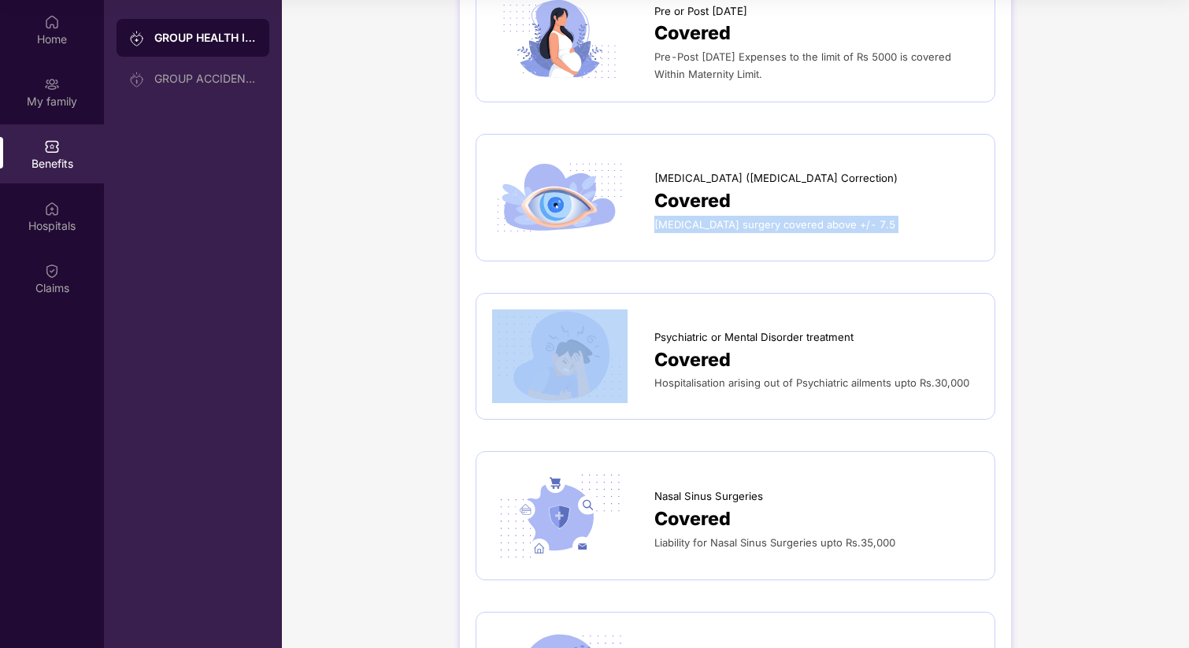
click at [762, 220] on span "[MEDICAL_DATA] surgery covered above +/- 7.5" at bounding box center [775, 224] width 241 height 13
click at [783, 203] on div "Covered" at bounding box center [817, 201] width 325 height 29
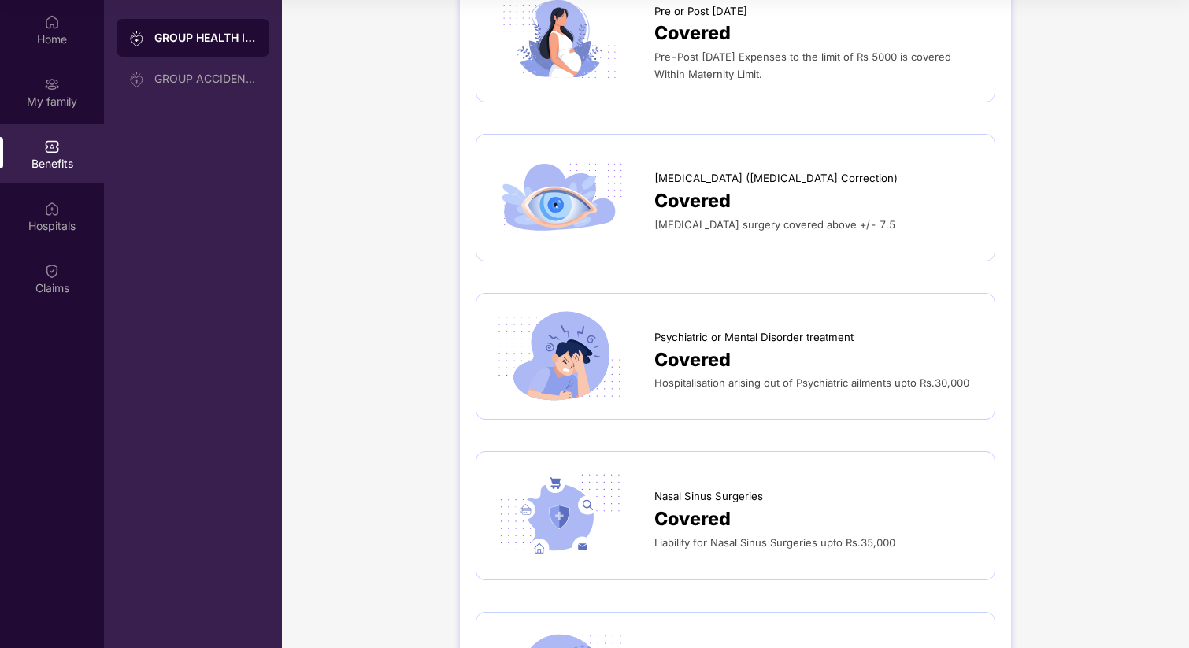
click at [783, 203] on div "Covered" at bounding box center [817, 201] width 325 height 29
click at [703, 218] on span "[MEDICAL_DATA] surgery covered above +/- 7.5" at bounding box center [775, 224] width 241 height 13
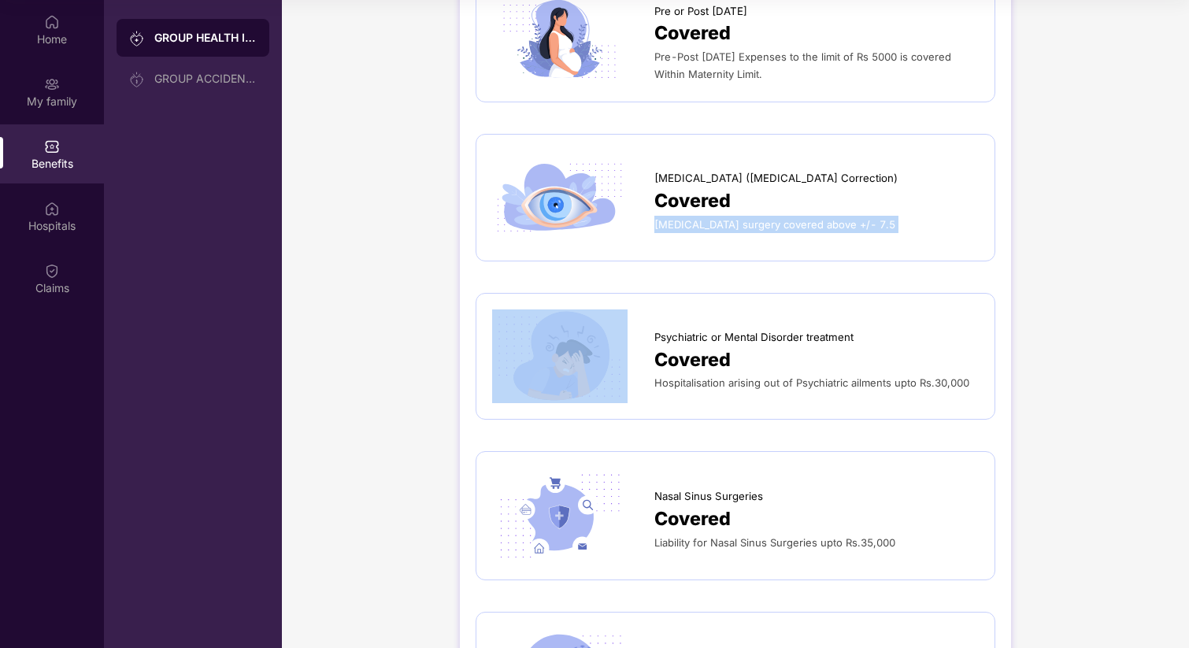
copy span "[MEDICAL_DATA] surgery covered above +/- 7.5"
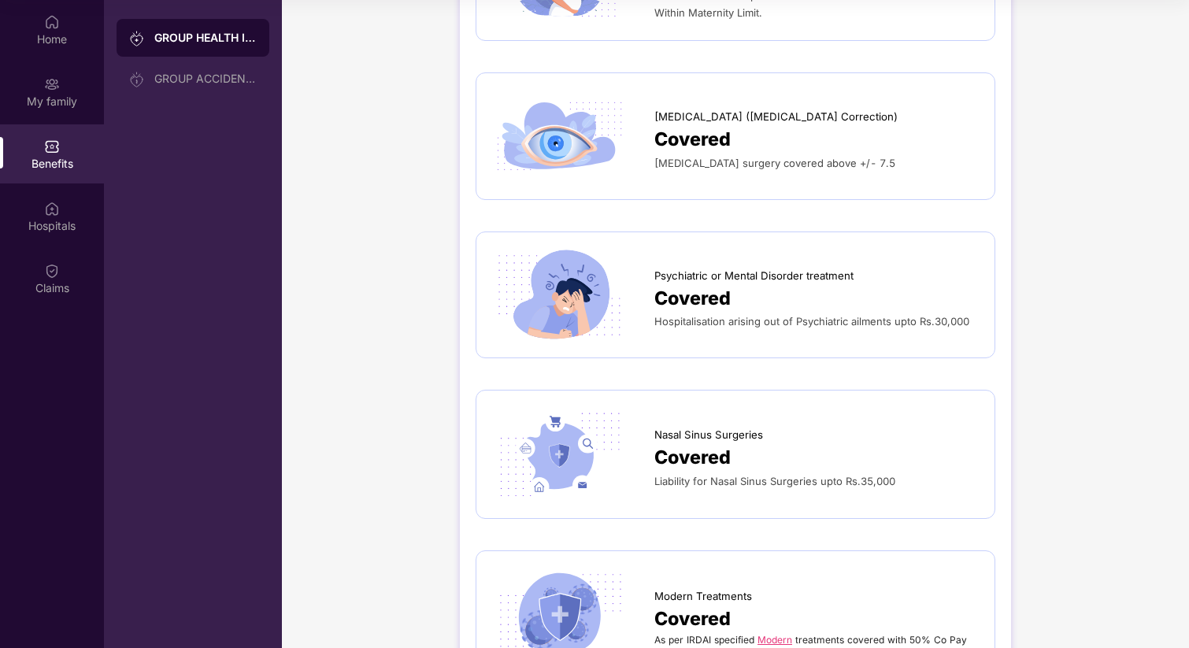
scroll to position [1978, 0]
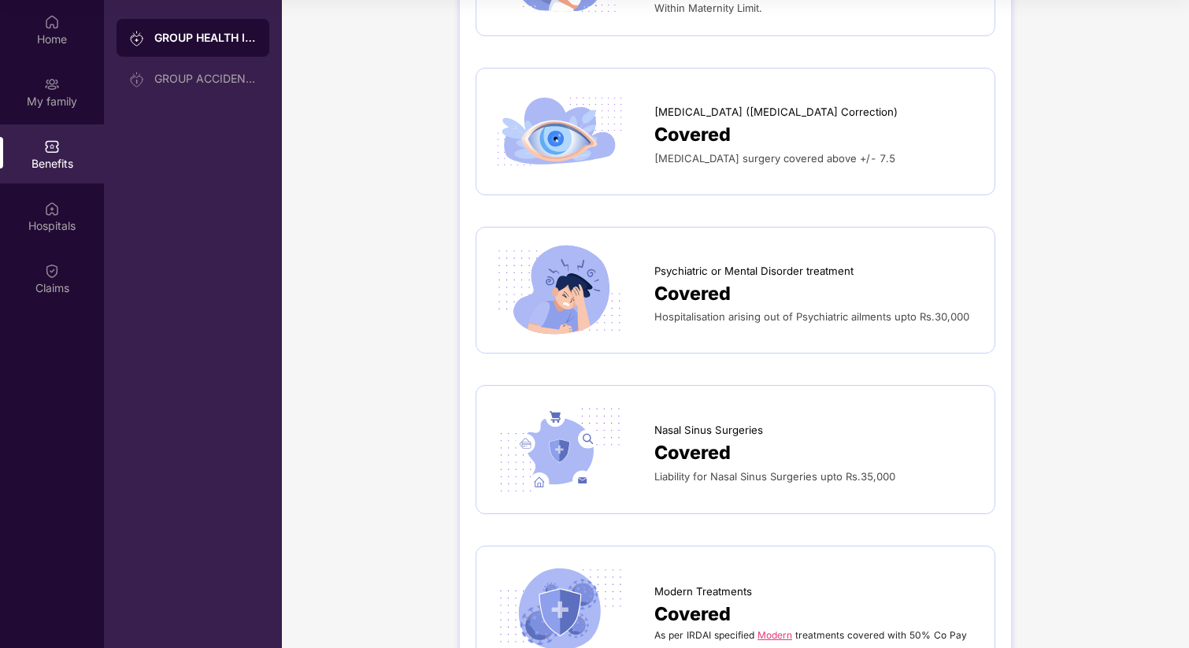
click at [705, 281] on span "Covered" at bounding box center [693, 294] width 76 height 29
click at [685, 285] on span "Covered" at bounding box center [693, 294] width 76 height 29
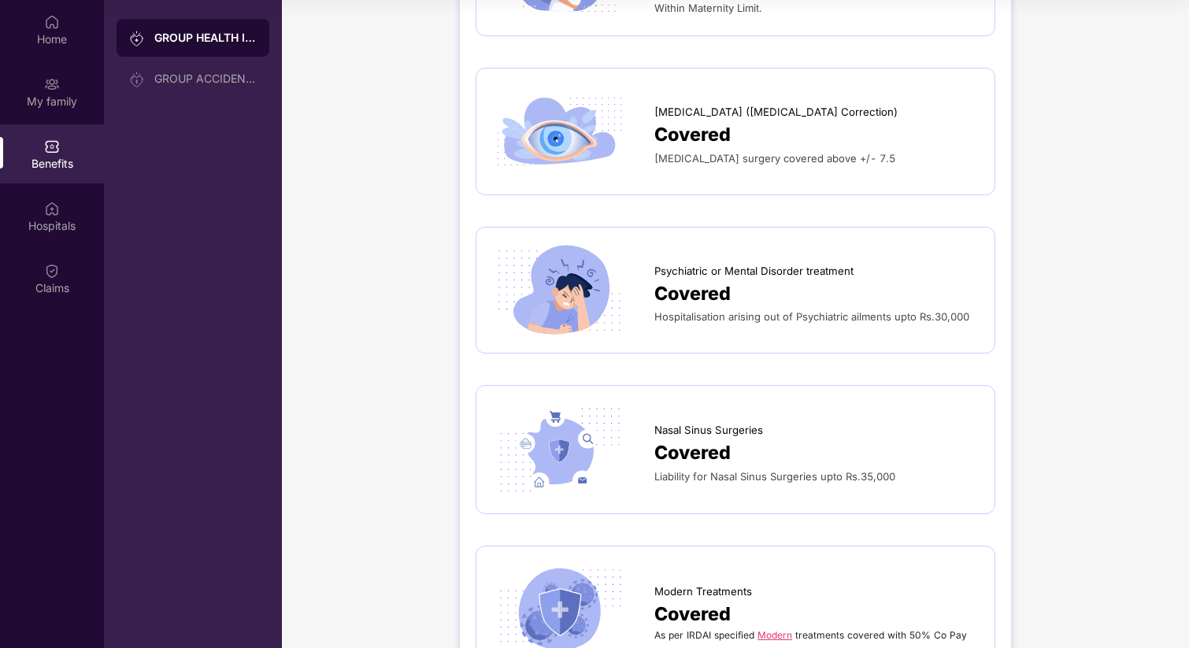
click at [691, 284] on span "Covered" at bounding box center [693, 294] width 76 height 29
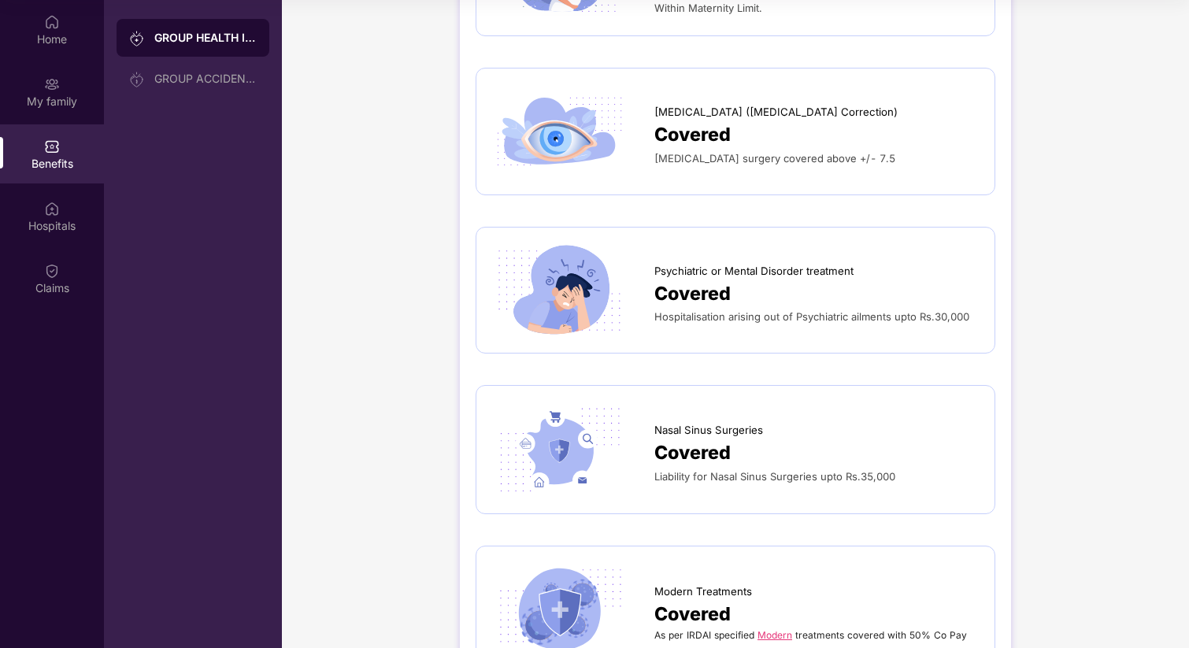
click at [721, 243] on div "Psychiatric or Mental Disorder treatment Covered Hospitalisation arising out of…" at bounding box center [735, 290] width 487 height 95
click at [674, 284] on span "Covered" at bounding box center [693, 294] width 76 height 29
click at [701, 291] on span "Covered" at bounding box center [693, 294] width 76 height 29
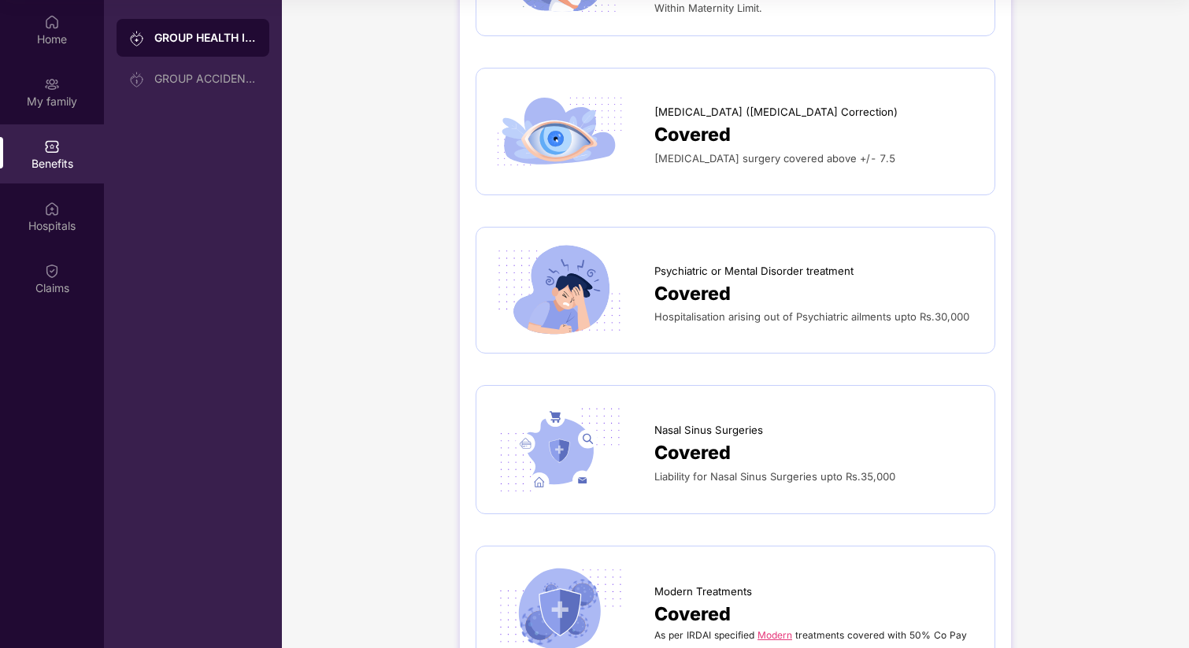
click at [696, 310] on span "Hospitalisation arising out of Psychiatric ailments upto Rs.30,000" at bounding box center [812, 316] width 315 height 13
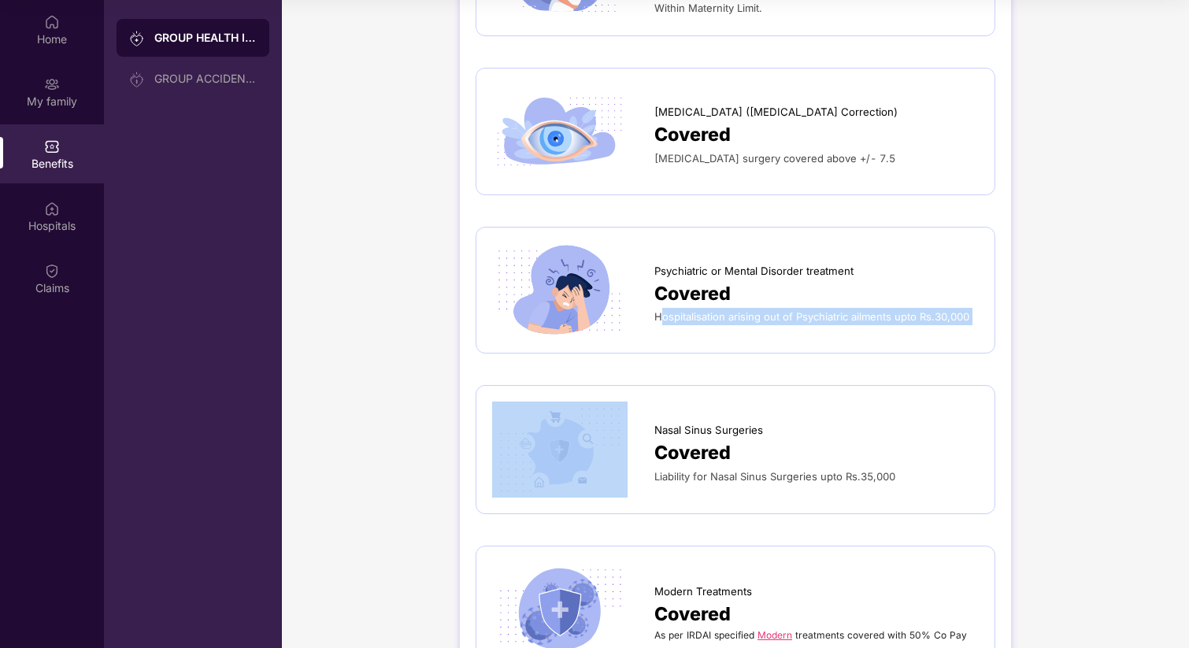
click at [758, 310] on span "Hospitalisation arising out of Psychiatric ailments upto Rs.30,000" at bounding box center [812, 316] width 315 height 13
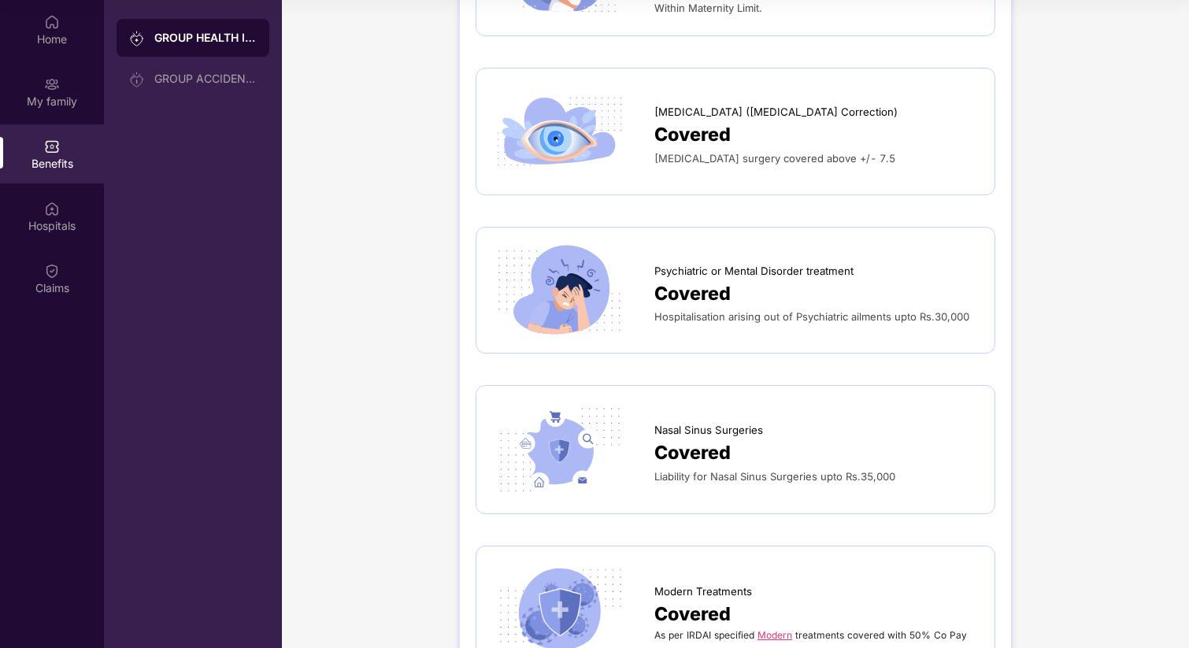
click at [741, 310] on span "Hospitalisation arising out of Psychiatric ailments upto Rs.30,000" at bounding box center [812, 316] width 315 height 13
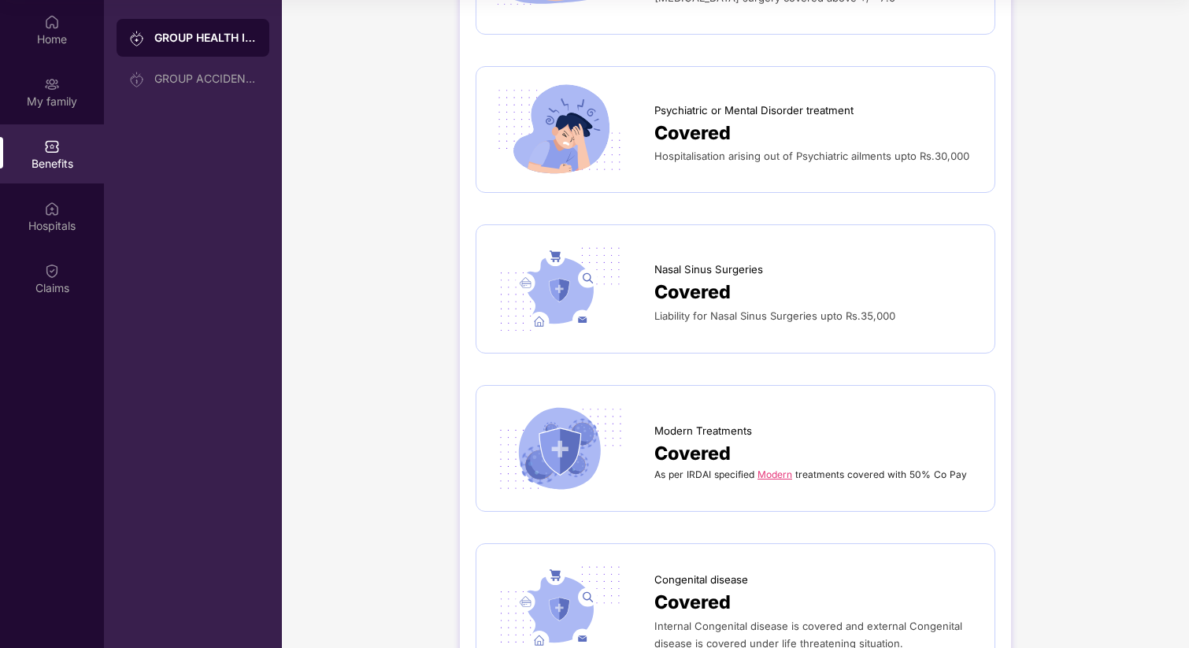
scroll to position [2216, 0]
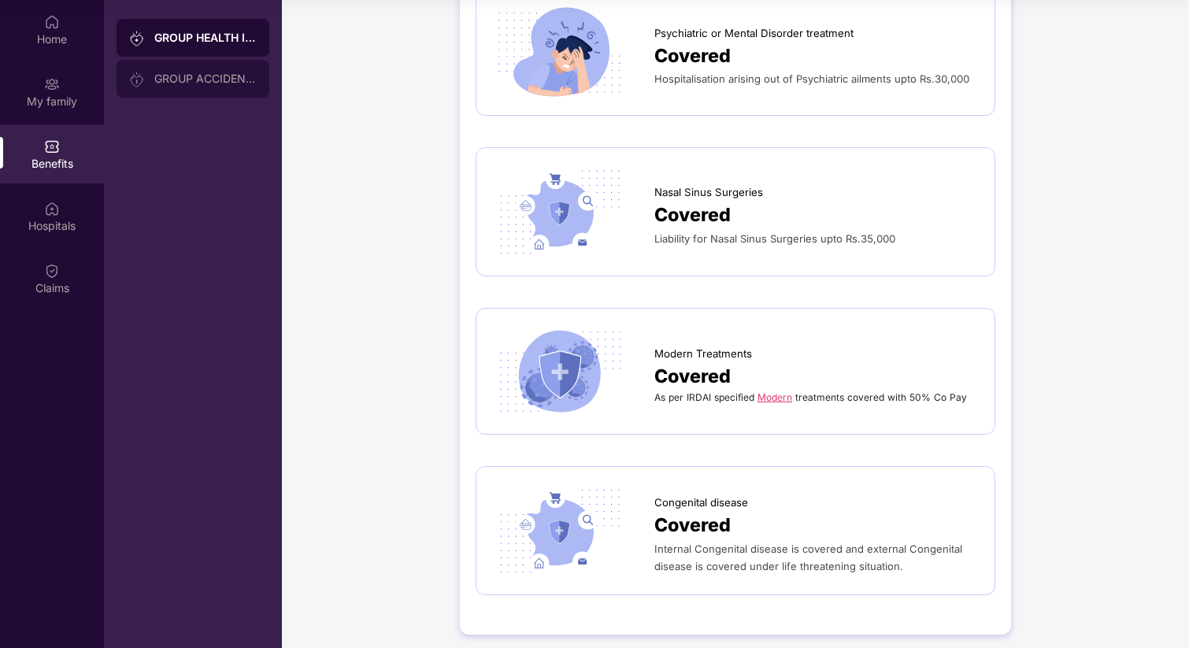
click at [172, 69] on div "GROUP ACCIDENTAL INSURANCE" at bounding box center [193, 79] width 153 height 38
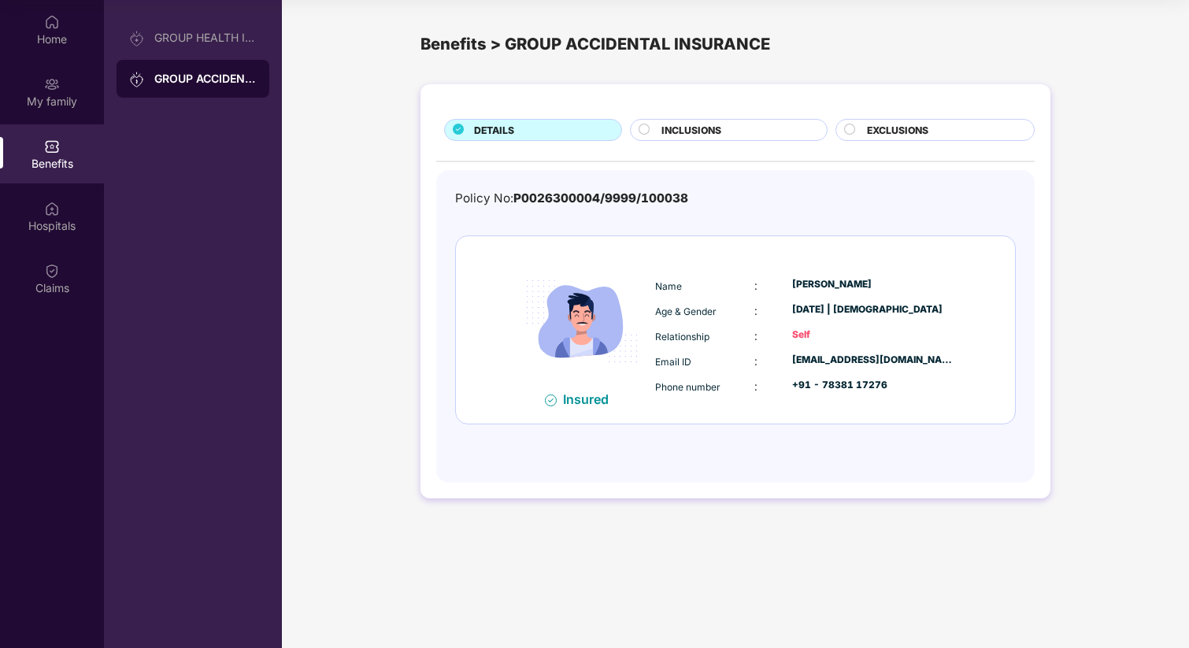
click at [708, 119] on div "INCLUSIONS" at bounding box center [729, 130] width 198 height 22
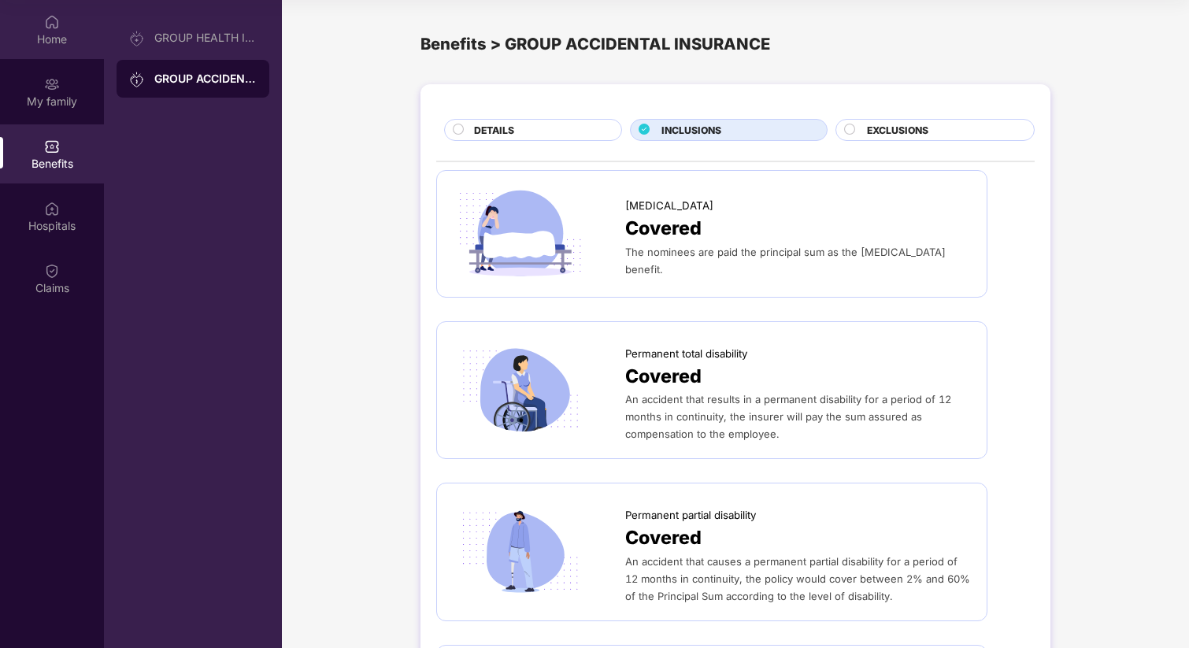
click at [39, 26] on div "Home" at bounding box center [52, 29] width 104 height 59
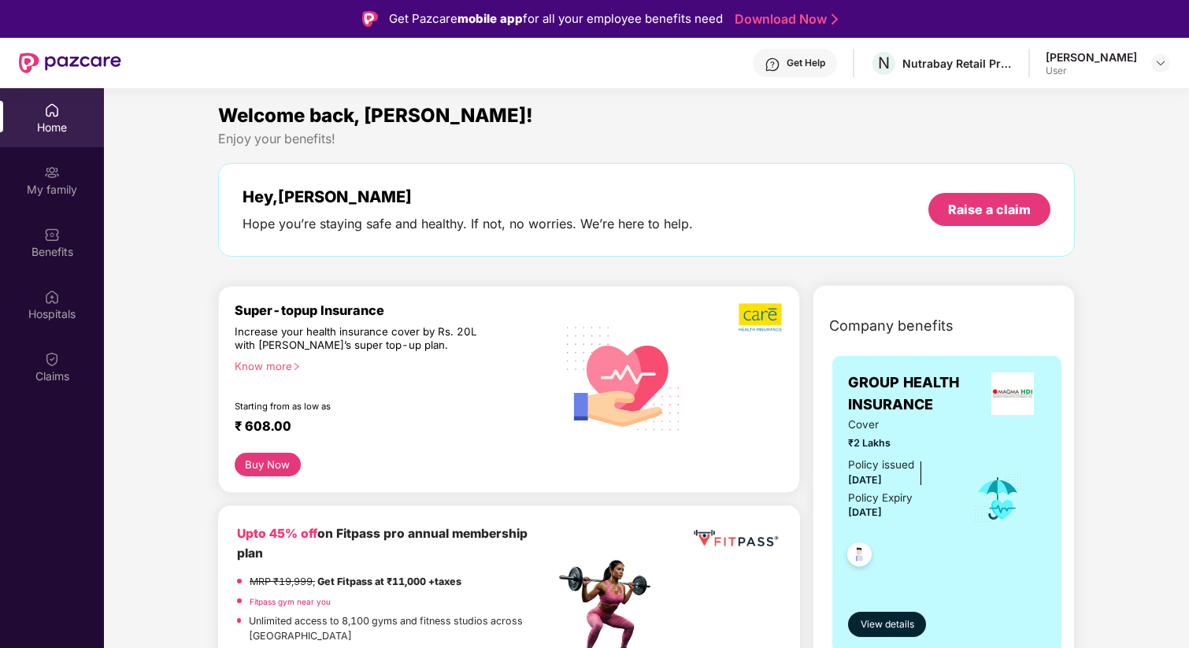
click at [269, 369] on div "Know more" at bounding box center [390, 365] width 311 height 11
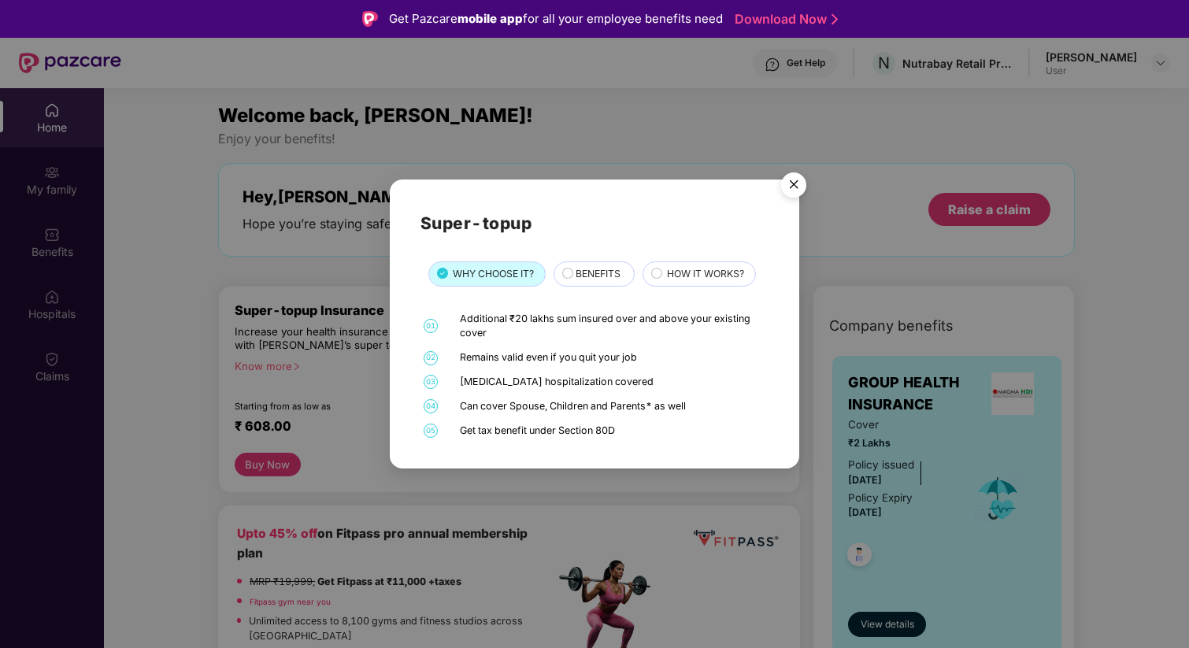
click at [584, 274] on span "BENEFITS" at bounding box center [598, 273] width 45 height 15
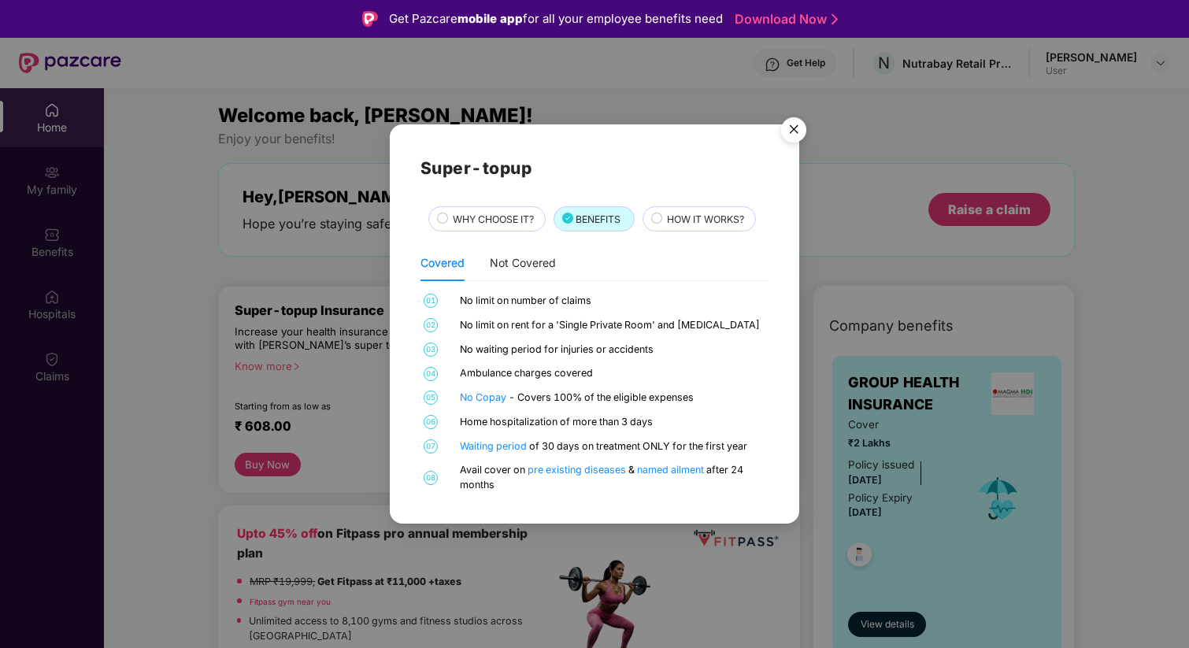
click at [475, 217] on span "WHY CHOOSE IT?" at bounding box center [493, 219] width 81 height 15
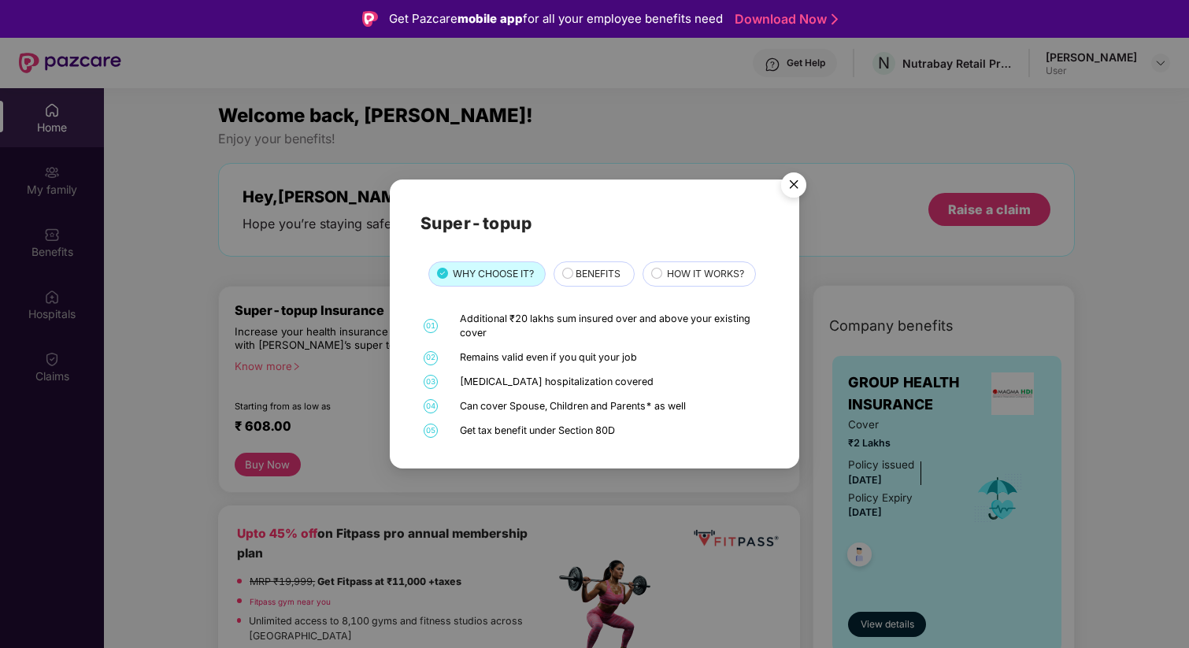
click at [592, 273] on span "BENEFITS" at bounding box center [598, 273] width 45 height 15
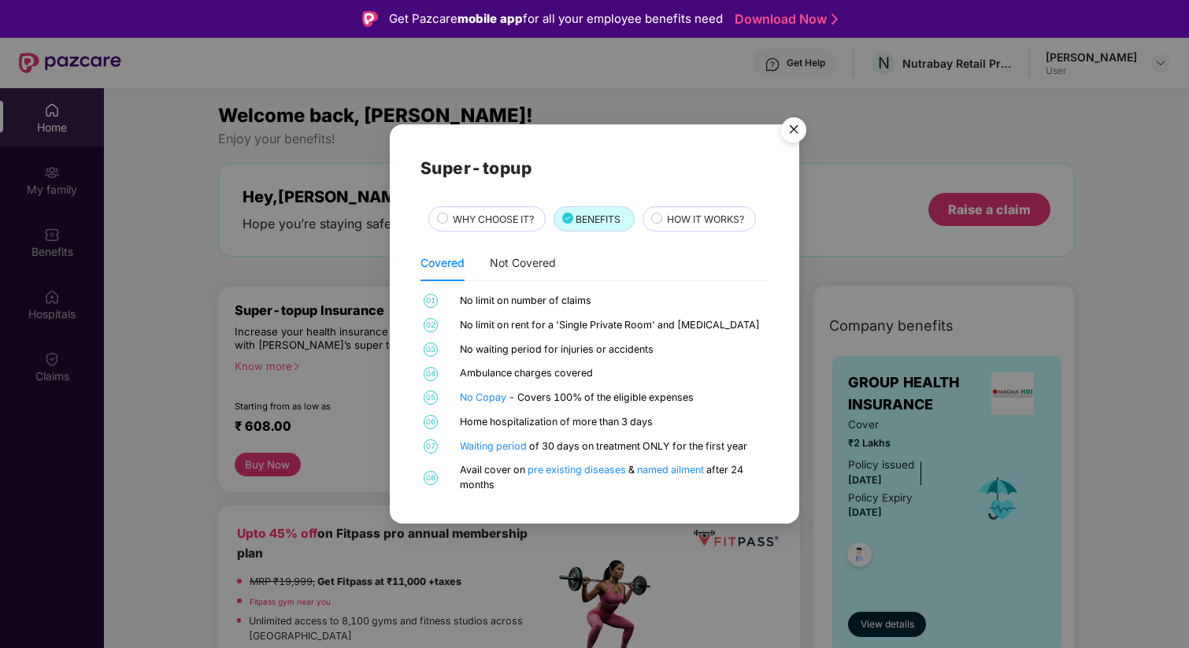
click at [690, 221] on span "HOW IT WORKS?" at bounding box center [705, 219] width 77 height 15
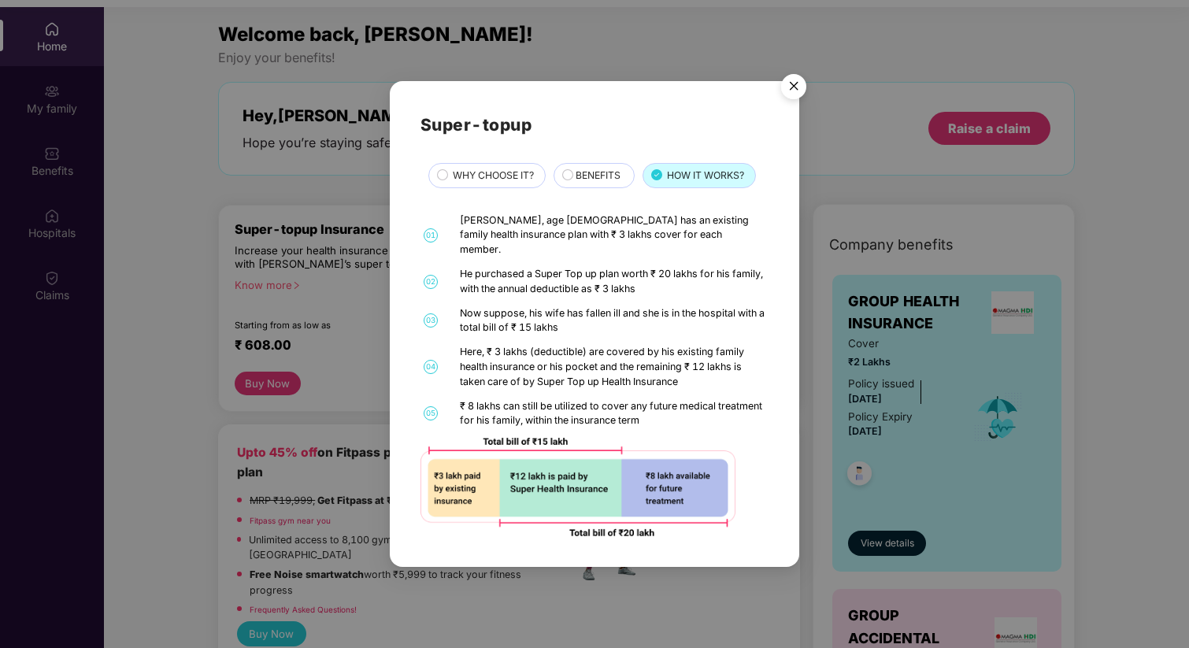
scroll to position [83, 0]
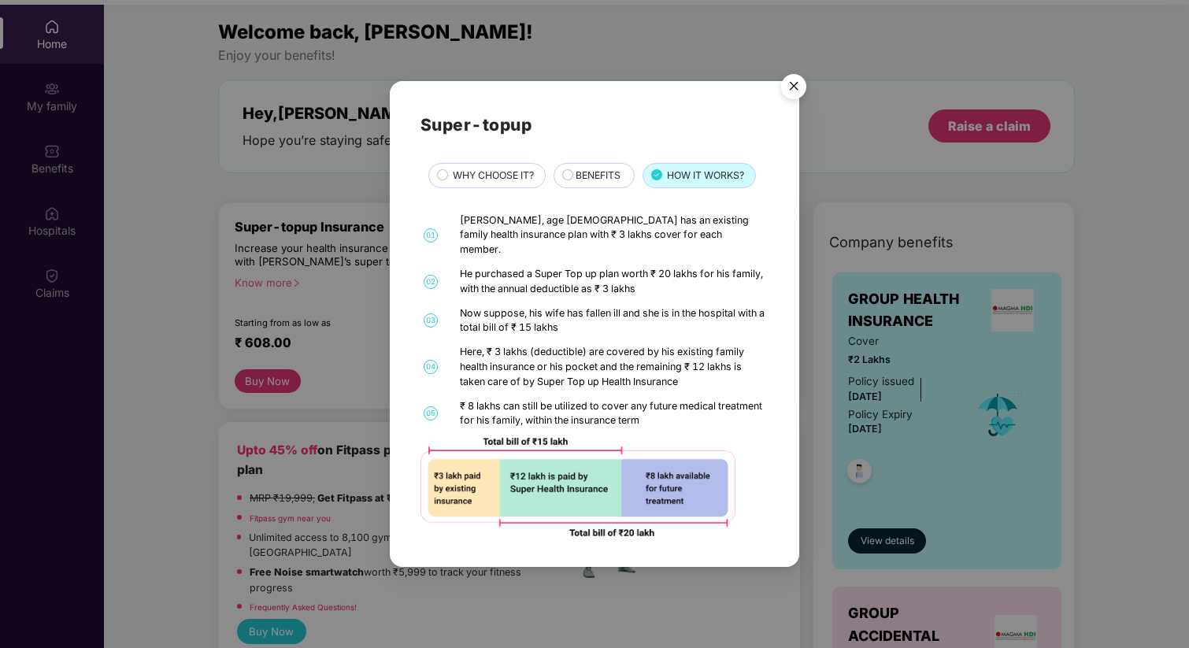
click at [786, 95] on img "Close" at bounding box center [794, 89] width 44 height 44
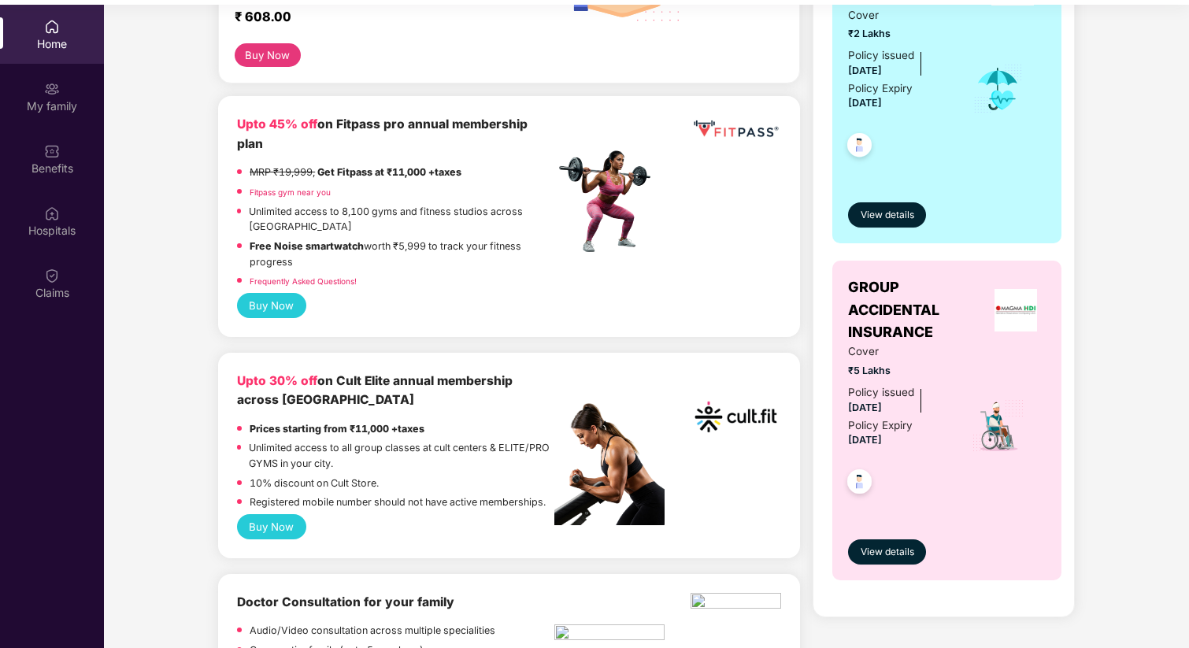
scroll to position [325, 0]
click at [881, 557] on span "View details" at bounding box center [888, 553] width 54 height 15
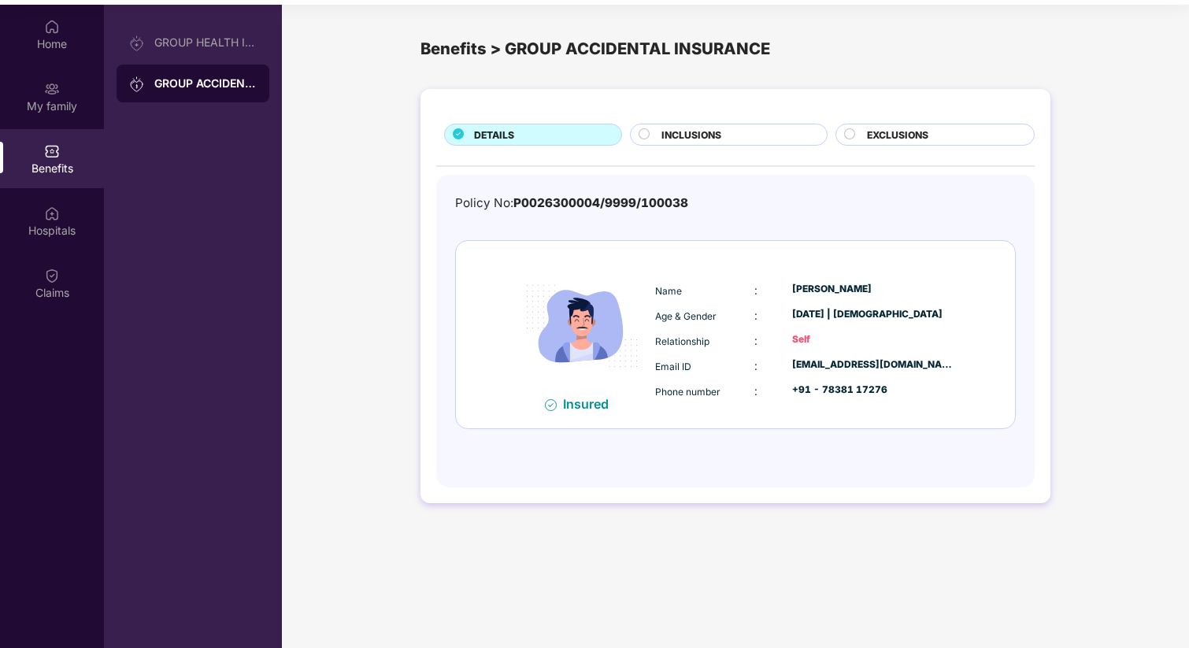
click at [698, 128] on span "INCLUSIONS" at bounding box center [692, 135] width 60 height 15
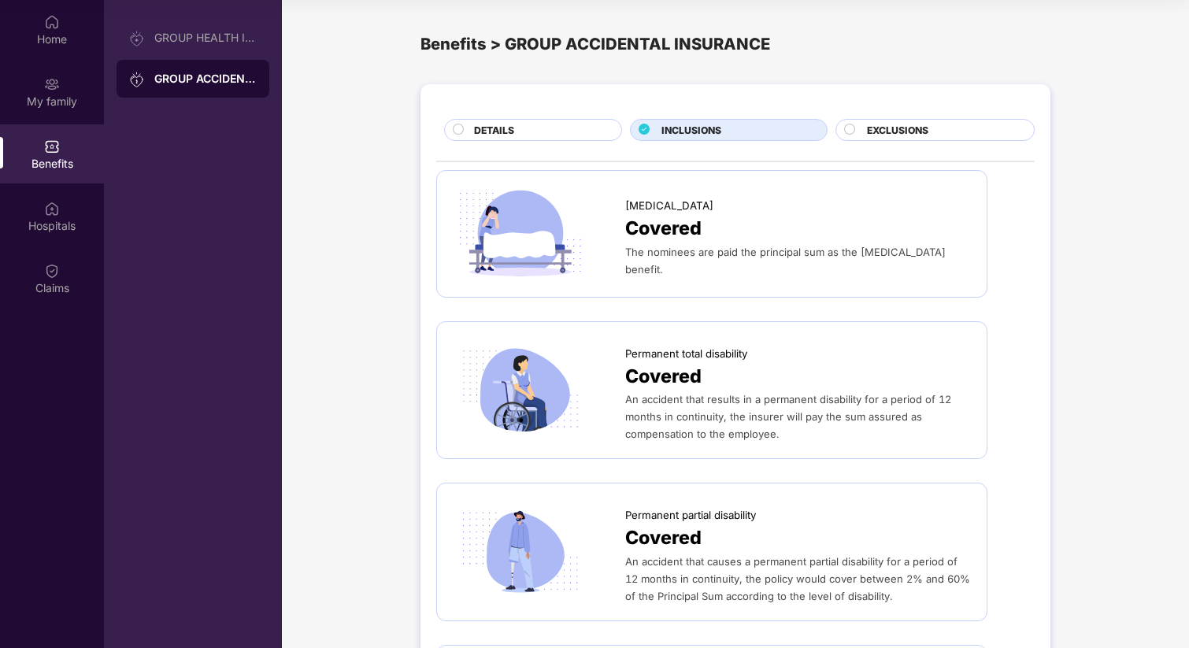
click at [885, 136] on span "EXCLUSIONS" at bounding box center [897, 130] width 61 height 15
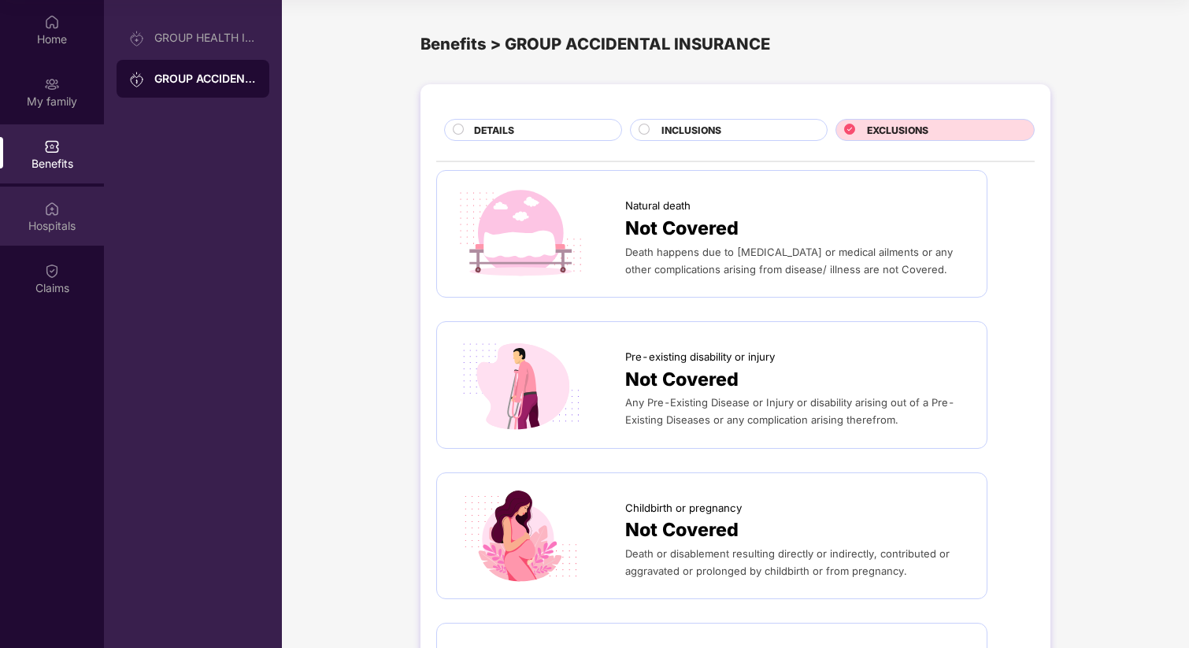
click at [56, 223] on div "Hospitals" at bounding box center [52, 226] width 104 height 16
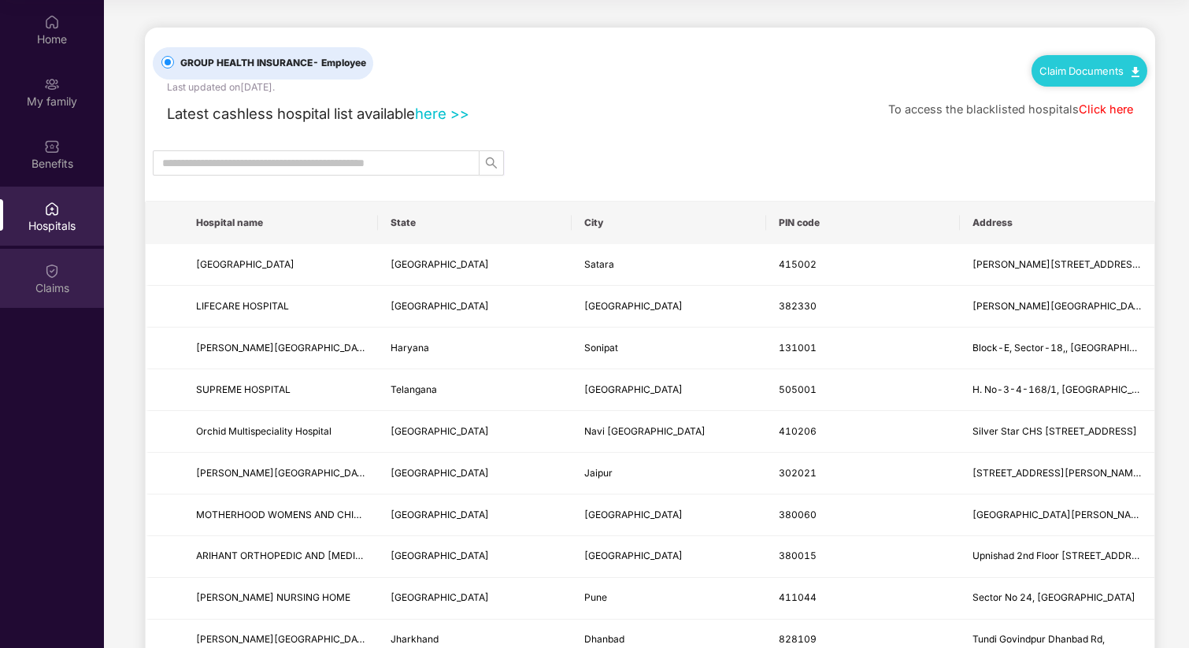
click at [54, 272] on img at bounding box center [52, 271] width 16 height 16
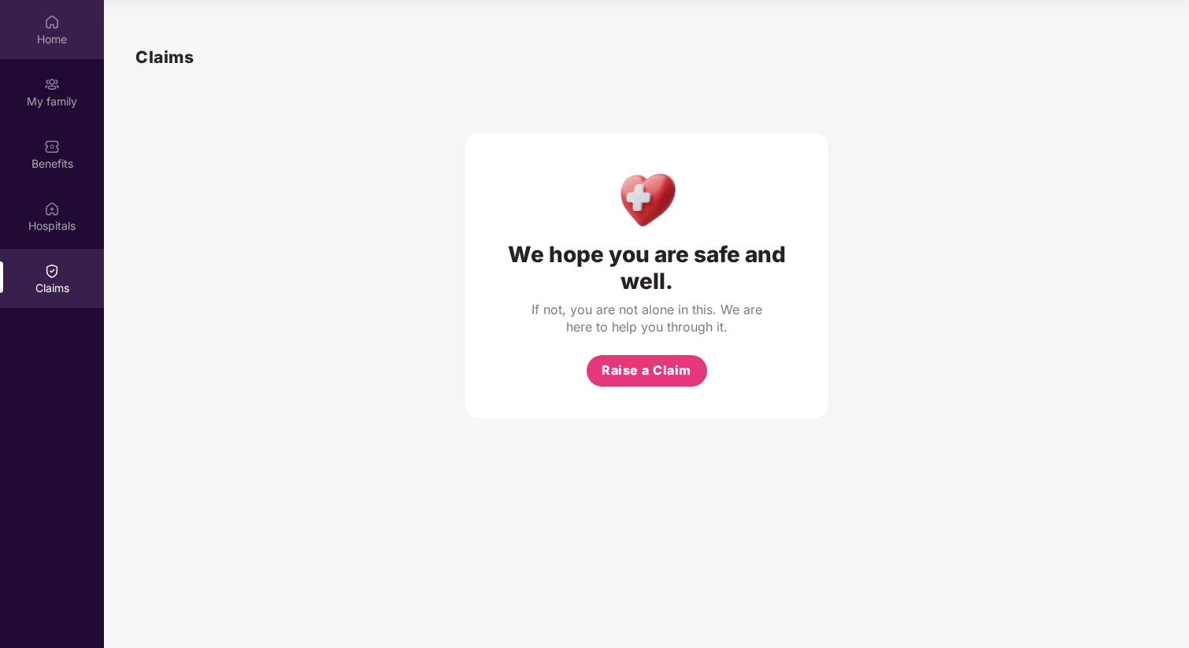
click at [57, 43] on div "Home" at bounding box center [52, 40] width 104 height 16
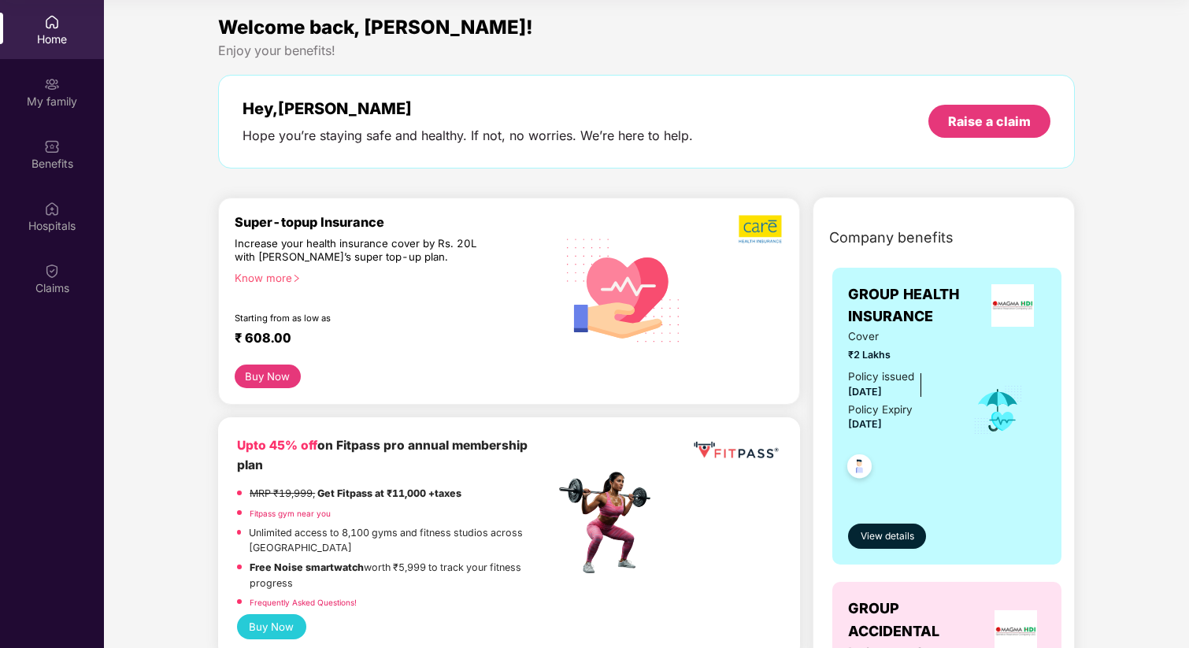
click at [268, 373] on button "Buy Now" at bounding box center [268, 377] width 66 height 24
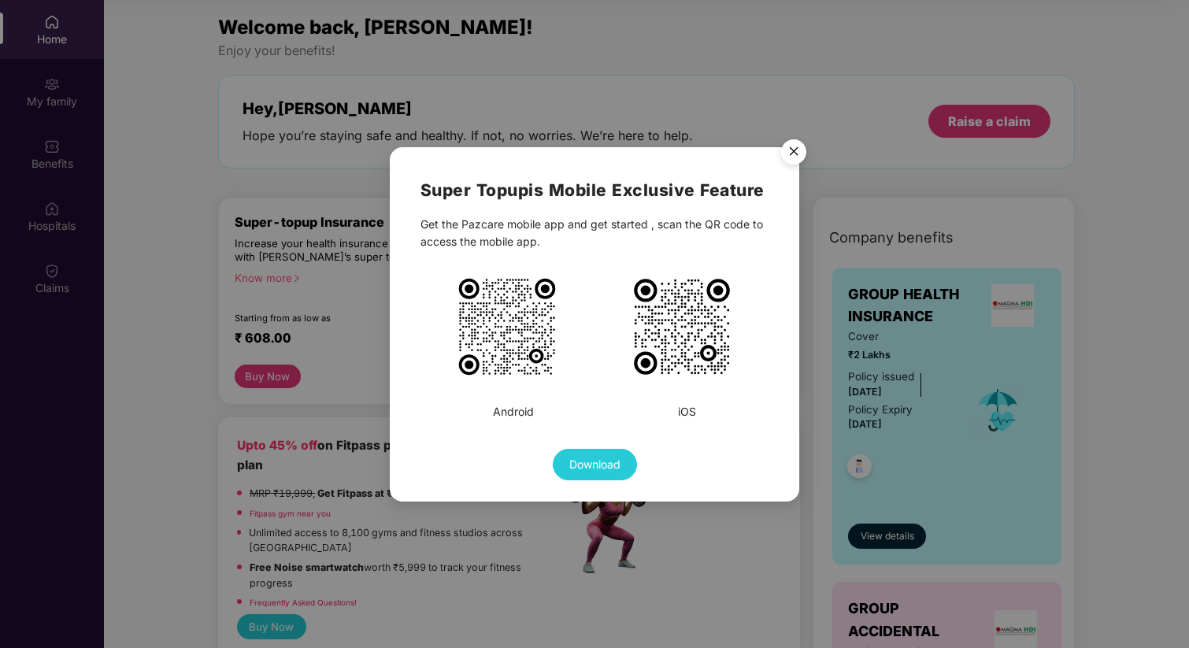
click at [797, 154] on img "Close" at bounding box center [794, 154] width 44 height 44
